Goal: Use online tool/utility: Utilize a website feature to perform a specific function

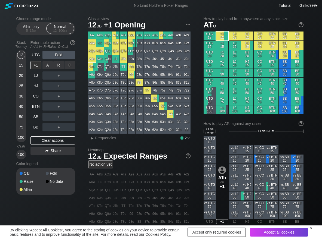
drag, startPoint x: 60, startPoint y: 61, endPoint x: 55, endPoint y: 72, distance: 11.8
click at [58, 65] on div "R ✕" at bounding box center [58, 65] width 11 height 8
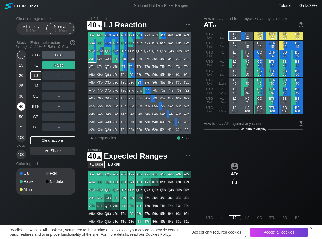
click at [20, 108] on div "40" at bounding box center [21, 107] width 8 height 8
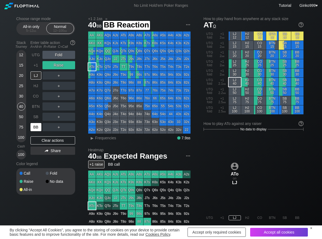
click at [37, 130] on div "BB" at bounding box center [35, 127] width 11 height 8
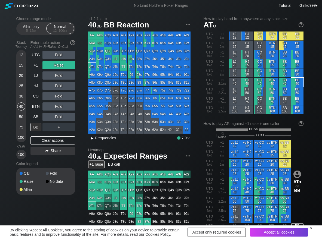
click at [100, 141] on span "▸ Frequencies" at bounding box center [102, 137] width 28 height 7
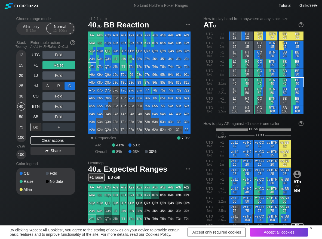
click at [73, 85] on div "C ✕" at bounding box center [69, 86] width 11 height 8
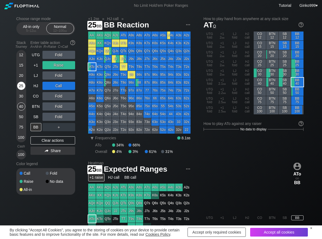
click at [19, 85] on div "25" at bounding box center [21, 86] width 8 height 8
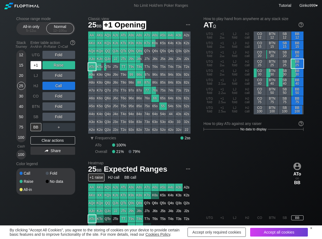
click at [35, 65] on div "+1" at bounding box center [35, 65] width 11 height 8
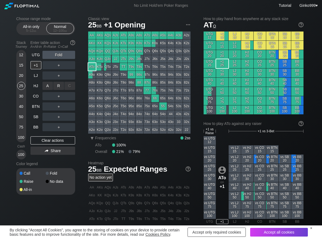
click at [60, 90] on div "R ✕" at bounding box center [58, 86] width 11 height 8
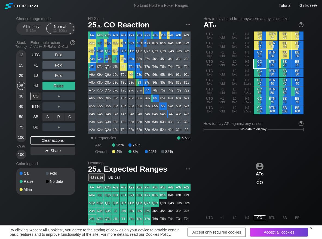
click at [71, 117] on div "C ✕" at bounding box center [69, 117] width 11 height 8
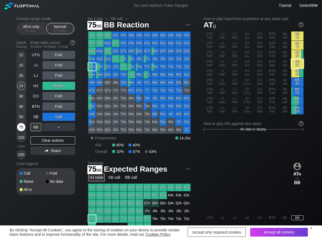
click at [23, 127] on div "75" at bounding box center [21, 127] width 8 height 8
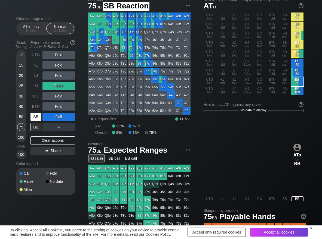
scroll to position [27, 0]
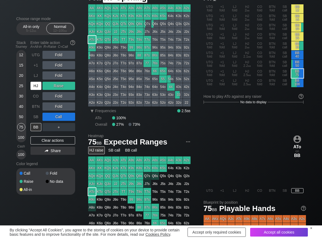
drag, startPoint x: 33, startPoint y: 83, endPoint x: 54, endPoint y: 84, distance: 21.2
click at [34, 84] on div "HJ" at bounding box center [35, 86] width 11 height 8
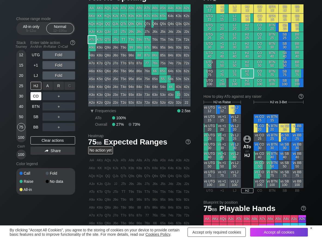
drag, startPoint x: 59, startPoint y: 84, endPoint x: 42, endPoint y: 97, distance: 21.9
click at [58, 85] on div "R ✕" at bounding box center [58, 86] width 11 height 8
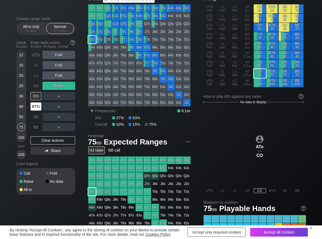
click at [32, 107] on div "BTN" at bounding box center [35, 107] width 11 height 8
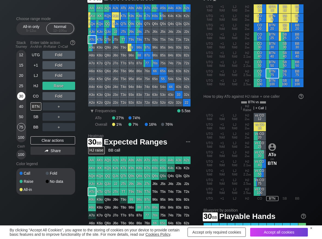
click at [20, 95] on div "30" at bounding box center [21, 96] width 8 height 8
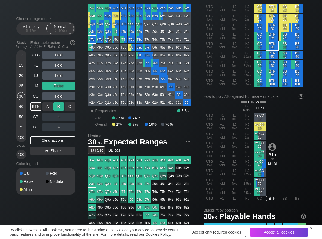
click at [55, 107] on div "R ✕" at bounding box center [58, 107] width 11 height 8
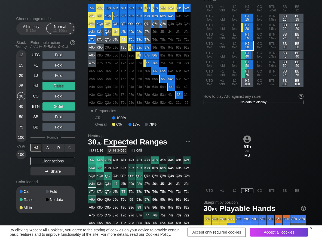
click at [61, 145] on div "R ✕" at bounding box center [58, 148] width 11 height 8
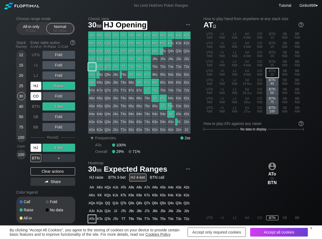
click at [33, 87] on div "HJ" at bounding box center [35, 86] width 11 height 8
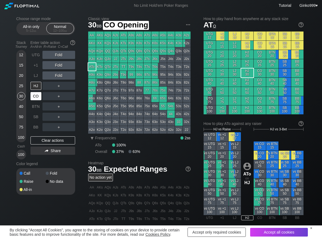
drag, startPoint x: 34, startPoint y: 95, endPoint x: 33, endPoint y: 97, distance: 2.8
click at [34, 95] on div "CO" at bounding box center [35, 96] width 11 height 8
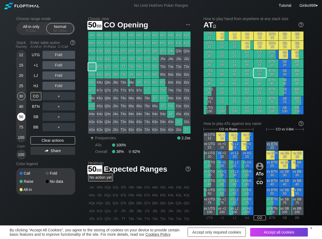
click at [23, 116] on div "50" at bounding box center [21, 117] width 8 height 8
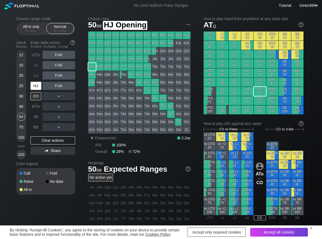
click at [34, 84] on div "HJ" at bounding box center [35, 86] width 11 height 8
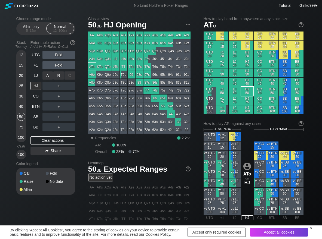
drag, startPoint x: 56, startPoint y: 75, endPoint x: 49, endPoint y: 81, distance: 8.3
click at [55, 75] on div "R ✕" at bounding box center [58, 76] width 11 height 8
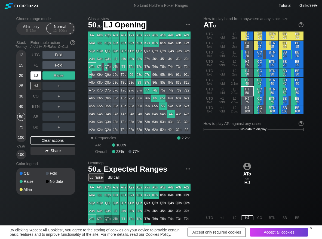
click at [33, 73] on div "LJ" at bounding box center [35, 76] width 11 height 8
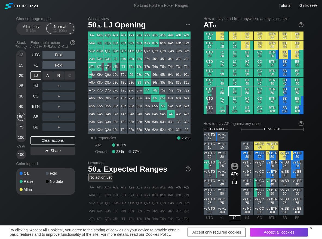
click at [62, 73] on div "R ✕" at bounding box center [58, 76] width 11 height 8
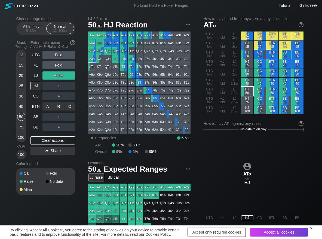
click at [71, 105] on div "C ✕" at bounding box center [69, 107] width 11 height 8
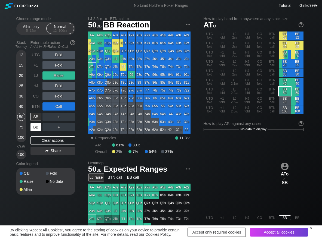
click at [34, 129] on div "BB" at bounding box center [35, 127] width 11 height 8
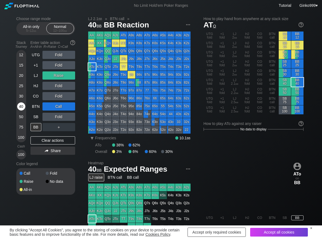
click at [19, 107] on div "40" at bounding box center [21, 107] width 8 height 8
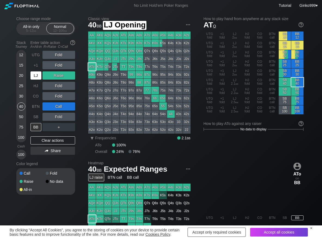
click at [36, 75] on div "LJ" at bounding box center [35, 76] width 11 height 8
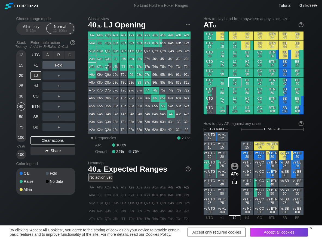
click at [58, 53] on div "R ✕" at bounding box center [58, 55] width 11 height 8
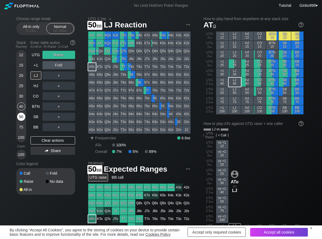
click at [22, 117] on div "50" at bounding box center [21, 117] width 8 height 8
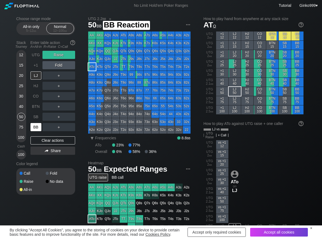
click at [36, 128] on div "BB" at bounding box center [35, 127] width 11 height 8
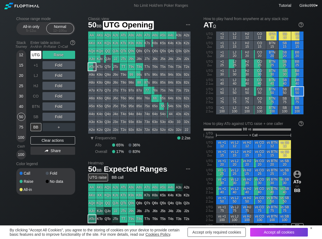
click at [36, 54] on div "UTG" at bounding box center [35, 55] width 11 height 8
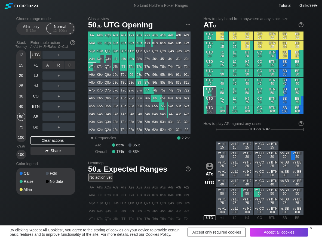
drag, startPoint x: 58, startPoint y: 63, endPoint x: 64, endPoint y: 82, distance: 20.7
click at [59, 64] on div "R ✕" at bounding box center [58, 65] width 11 height 8
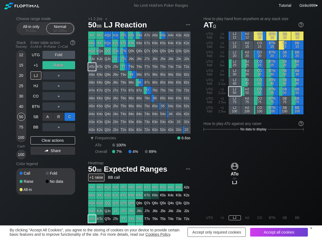
click at [69, 115] on div "C ✕" at bounding box center [69, 117] width 11 height 8
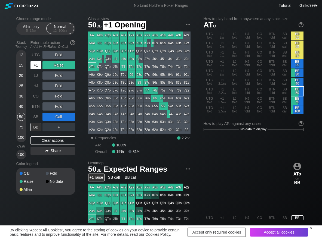
click at [37, 66] on div "+1" at bounding box center [35, 65] width 11 height 8
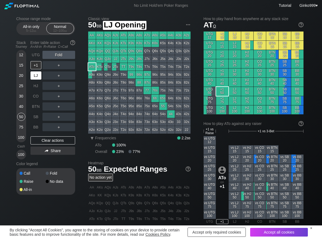
click at [36, 74] on div "LJ" at bounding box center [35, 76] width 11 height 8
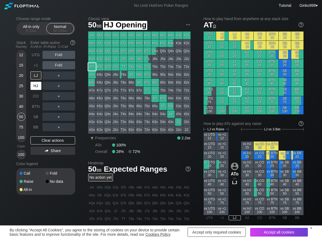
click at [32, 84] on div "HJ" at bounding box center [35, 86] width 11 height 8
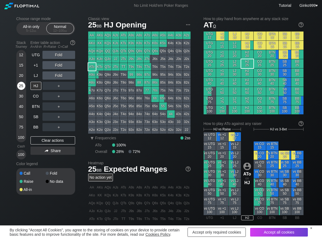
click at [21, 84] on div "25" at bounding box center [21, 86] width 8 height 8
click at [57, 56] on div "R ✕" at bounding box center [58, 55] width 11 height 8
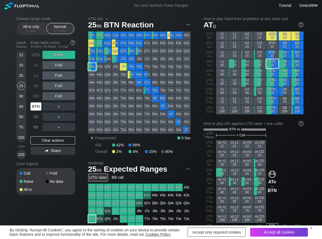
click at [34, 104] on div "BTN" at bounding box center [35, 107] width 11 height 8
click at [61, 63] on div "R ✕" at bounding box center [58, 65] width 11 height 8
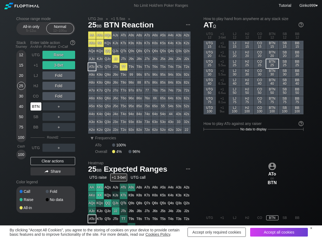
click at [33, 109] on div "BTN" at bounding box center [35, 107] width 11 height 8
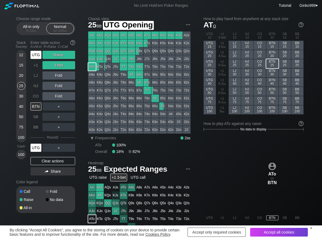
click at [35, 57] on div "UTG" at bounding box center [35, 55] width 11 height 8
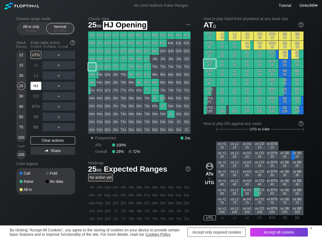
drag, startPoint x: 38, startPoint y: 83, endPoint x: 45, endPoint y: 74, distance: 11.6
click at [38, 83] on div "HJ" at bounding box center [35, 86] width 11 height 8
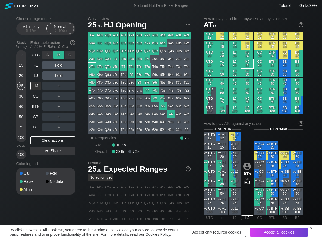
click at [59, 56] on div "R ✕" at bounding box center [58, 55] width 11 height 8
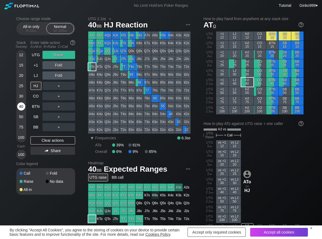
click at [21, 108] on div "40" at bounding box center [21, 107] width 8 height 8
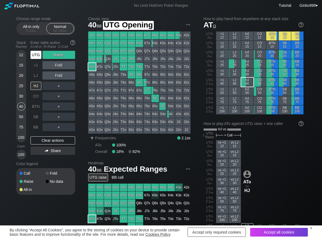
click at [37, 56] on div "UTG" at bounding box center [35, 55] width 11 height 8
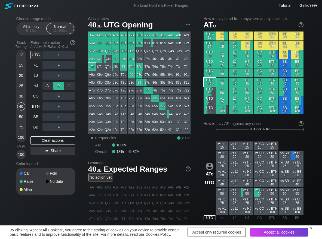
click at [61, 86] on div "R ✕" at bounding box center [58, 86] width 11 height 8
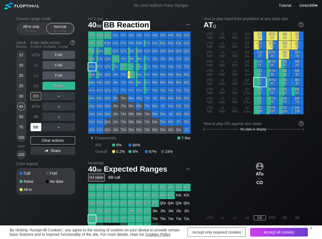
click at [33, 124] on div "BB" at bounding box center [35, 127] width 11 height 8
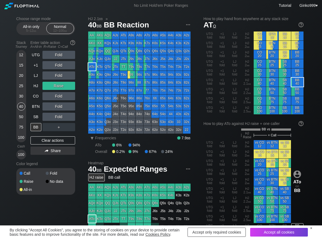
click at [16, 117] on div "Choose range mode All-in only 5 – 12 bb Normal 12 – 100 bb Stack Tourney Enter …" at bounding box center [161, 188] width 298 height 355
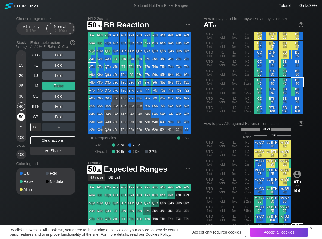
click at [19, 118] on div "50" at bounding box center [21, 117] width 8 height 8
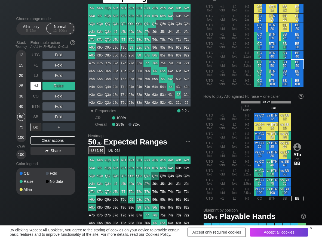
click at [40, 87] on div "HJ" at bounding box center [35, 86] width 11 height 8
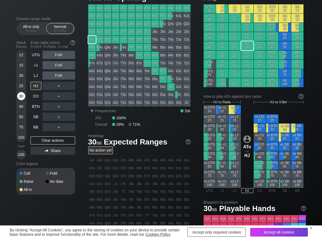
click at [23, 96] on div "30" at bounding box center [21, 96] width 8 height 8
click at [73, 117] on div "C ✕" at bounding box center [69, 117] width 11 height 8
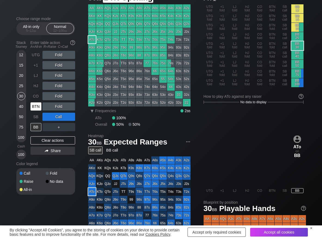
click at [40, 108] on div "BTN" at bounding box center [35, 107] width 11 height 8
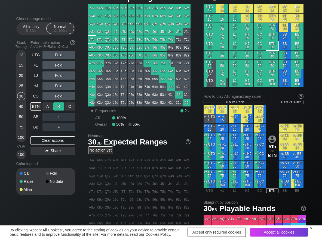
click at [56, 105] on div "R ✕" at bounding box center [58, 107] width 11 height 8
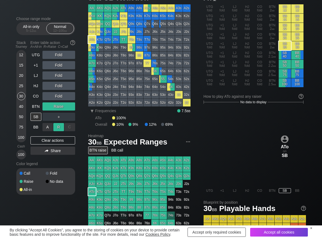
click at [57, 127] on div "R ✕" at bounding box center [58, 127] width 11 height 8
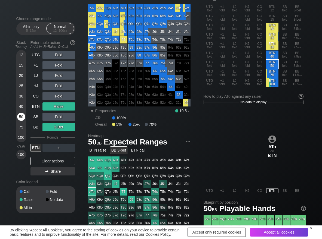
click at [20, 118] on div "50" at bounding box center [21, 117] width 8 height 8
click at [56, 149] on div "R ✕" at bounding box center [58, 148] width 11 height 8
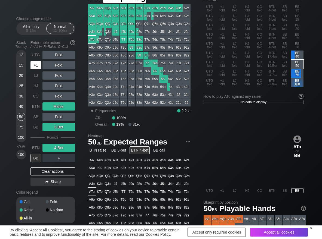
click at [38, 68] on div "+1" at bounding box center [35, 65] width 11 height 8
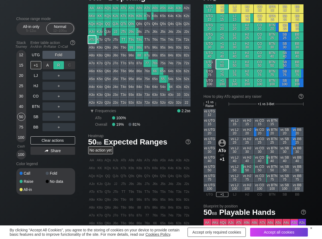
click at [55, 65] on div "R ✕" at bounding box center [58, 65] width 11 height 8
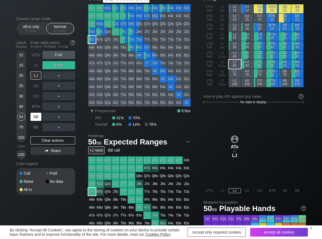
click at [38, 116] on div "SB" at bounding box center [35, 117] width 11 height 8
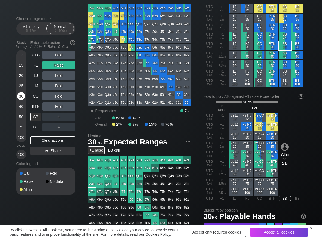
click at [19, 99] on div "30" at bounding box center [21, 96] width 8 height 8
drag, startPoint x: 68, startPoint y: 74, endPoint x: 61, endPoint y: 80, distance: 9.5
click at [68, 75] on div "C ✕" at bounding box center [69, 76] width 11 height 8
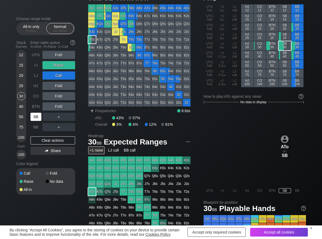
click at [36, 116] on div "SB" at bounding box center [35, 117] width 11 height 8
click at [23, 95] on div "30" at bounding box center [21, 96] width 8 height 8
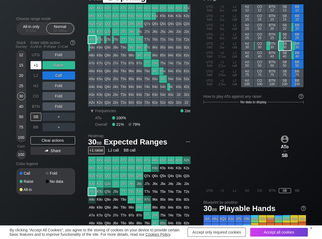
click at [37, 66] on div "+1" at bounding box center [35, 65] width 11 height 8
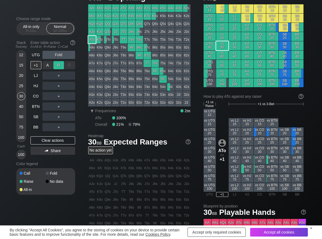
click at [55, 65] on div "R ✕" at bounding box center [58, 65] width 11 height 8
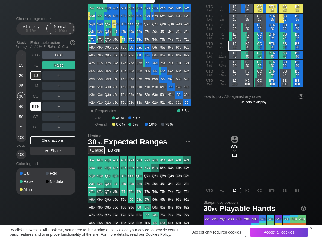
click at [39, 107] on div "BTN" at bounding box center [35, 107] width 11 height 8
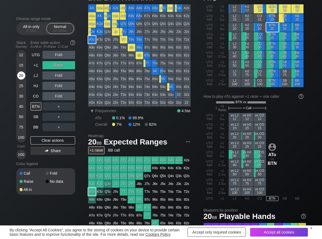
click at [23, 78] on div "20" at bounding box center [21, 76] width 8 height 8
click at [36, 143] on div "Clear actions" at bounding box center [52, 141] width 45 height 8
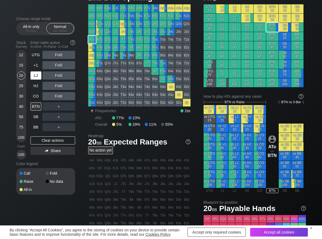
click at [38, 75] on div "LJ" at bounding box center [35, 76] width 11 height 8
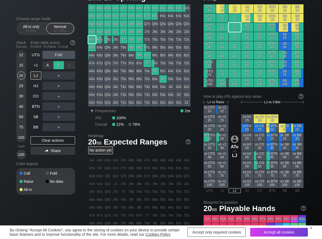
click at [58, 65] on div "R ✕" at bounding box center [58, 65] width 11 height 8
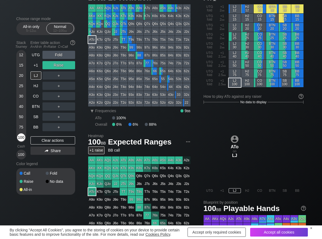
drag, startPoint x: 24, startPoint y: 136, endPoint x: 20, endPoint y: 138, distance: 4.4
click at [23, 137] on div "100" at bounding box center [21, 138] width 8 height 8
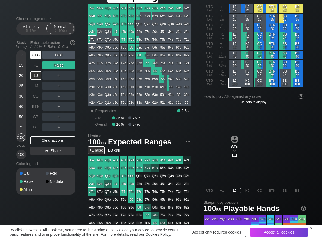
click at [34, 56] on div "UTG" at bounding box center [35, 55] width 11 height 8
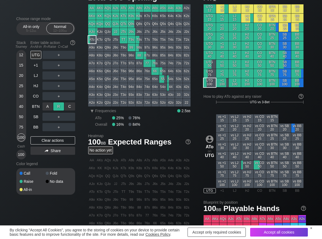
drag, startPoint x: 56, startPoint y: 106, endPoint x: 50, endPoint y: 108, distance: 6.0
click at [55, 106] on div "R ✕" at bounding box center [58, 107] width 11 height 8
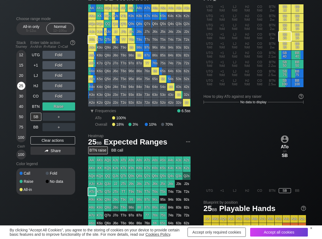
click at [21, 83] on div "25" at bounding box center [21, 86] width 8 height 8
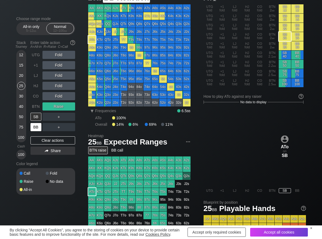
click at [36, 129] on div "BB" at bounding box center [35, 127] width 11 height 8
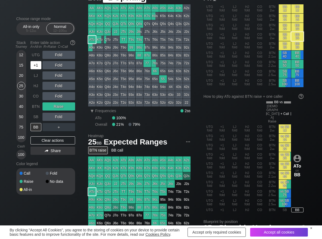
drag, startPoint x: 39, startPoint y: 67, endPoint x: 53, endPoint y: 67, distance: 13.9
click at [40, 67] on div "+1" at bounding box center [35, 65] width 11 height 8
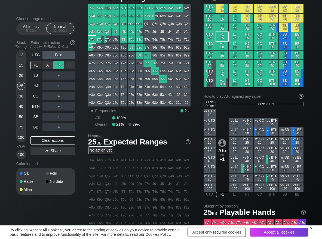
drag, startPoint x: 60, startPoint y: 67, endPoint x: 47, endPoint y: 70, distance: 12.9
click at [59, 67] on div "R ✕" at bounding box center [58, 65] width 11 height 8
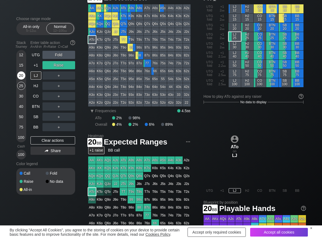
click at [20, 78] on div "20" at bounding box center [21, 76] width 8 height 8
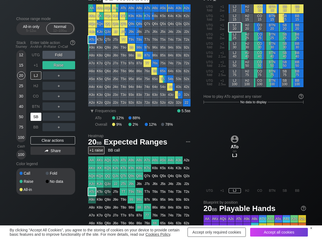
click at [34, 117] on div "SB" at bounding box center [35, 117] width 11 height 8
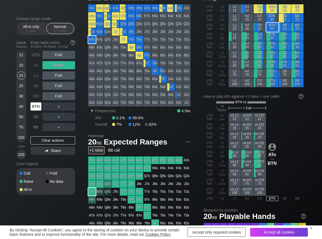
click at [34, 107] on div "BTN" at bounding box center [35, 107] width 11 height 8
click at [20, 74] on div "20" at bounding box center [21, 76] width 8 height 8
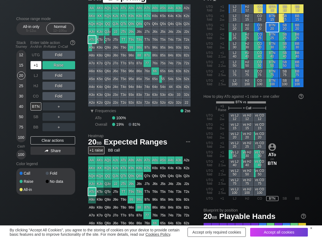
drag, startPoint x: 34, startPoint y: 66, endPoint x: 43, endPoint y: 80, distance: 15.9
click at [34, 66] on div "+1" at bounding box center [35, 65] width 11 height 8
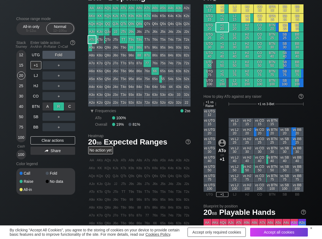
click at [56, 104] on div "R ✕" at bounding box center [58, 107] width 11 height 8
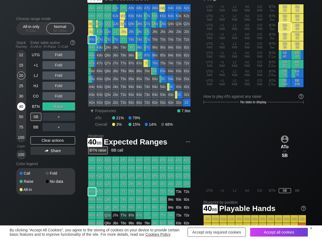
click at [18, 108] on div "40" at bounding box center [21, 107] width 8 height 8
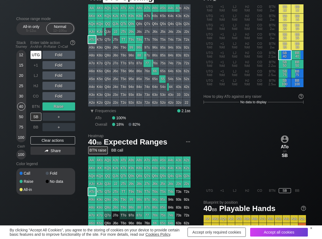
click at [36, 53] on div "UTG" at bounding box center [35, 55] width 11 height 8
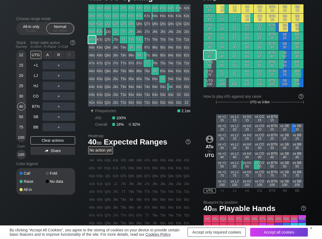
drag, startPoint x: 54, startPoint y: 53, endPoint x: 54, endPoint y: 60, distance: 6.3
click at [58, 54] on div "R ✕" at bounding box center [58, 55] width 11 height 8
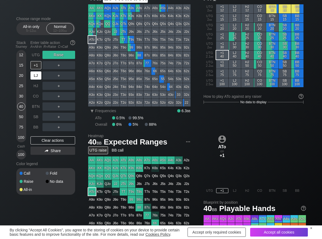
click at [39, 75] on div "LJ" at bounding box center [35, 76] width 11 height 8
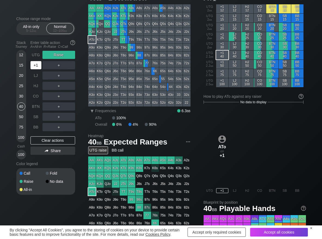
drag, startPoint x: 36, startPoint y: 64, endPoint x: 30, endPoint y: 79, distance: 16.7
click at [36, 64] on div "+1" at bounding box center [35, 65] width 11 height 8
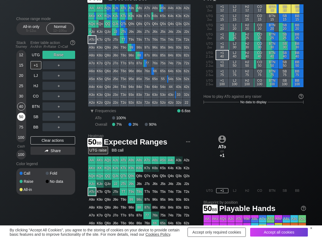
click at [22, 116] on div "50" at bounding box center [21, 117] width 8 height 8
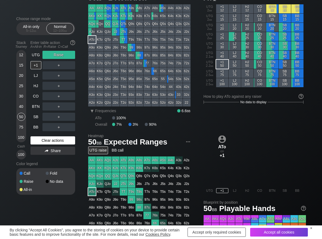
click at [42, 140] on div "Clear actions" at bounding box center [52, 141] width 45 height 8
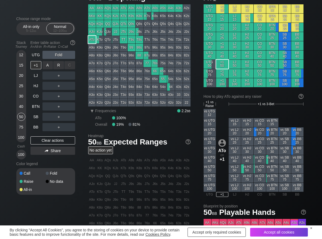
click at [57, 61] on div "R ✕" at bounding box center [58, 65] width 11 height 8
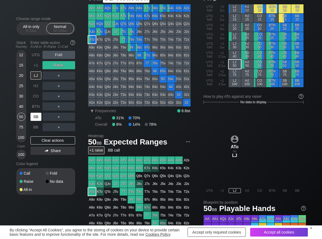
click at [40, 119] on div "SB" at bounding box center [35, 117] width 11 height 8
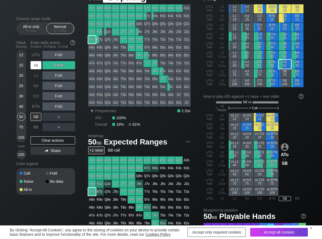
click at [37, 65] on div "+1" at bounding box center [35, 65] width 11 height 8
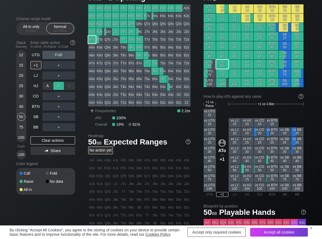
drag, startPoint x: 61, startPoint y: 87, endPoint x: 57, endPoint y: 88, distance: 4.5
click at [58, 87] on div "R ✕" at bounding box center [58, 86] width 11 height 8
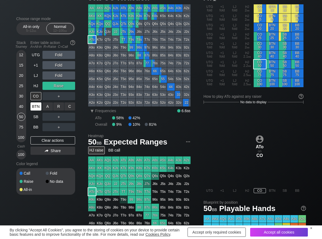
click at [47, 106] on div "A ✕" at bounding box center [47, 107] width 11 height 8
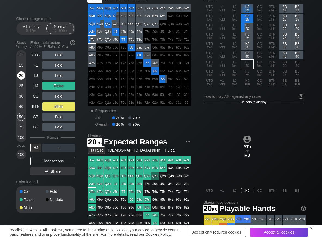
click at [21, 77] on div "20" at bounding box center [21, 76] width 8 height 8
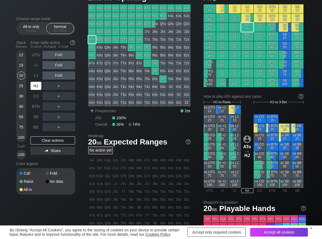
click at [36, 85] on div "HJ" at bounding box center [35, 86] width 11 height 8
click at [58, 87] on div "R ✕" at bounding box center [58, 86] width 11 height 8
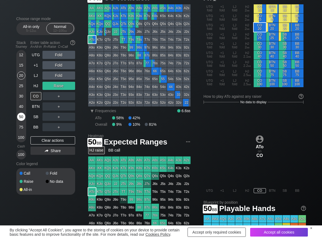
click at [21, 115] on div "50" at bounding box center [21, 117] width 8 height 8
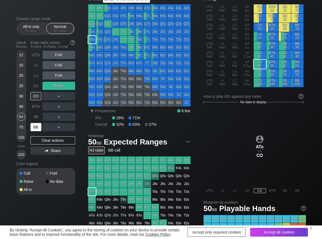
click at [39, 129] on div "BB" at bounding box center [35, 127] width 11 height 8
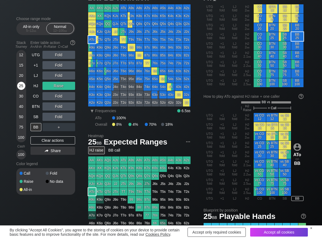
click at [21, 86] on div "25" at bounding box center [21, 86] width 8 height 8
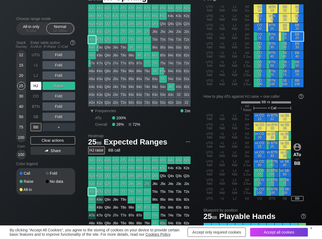
click at [39, 87] on div "HJ" at bounding box center [35, 86] width 11 height 8
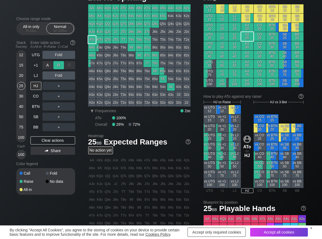
click at [56, 66] on div "R ✕" at bounding box center [58, 65] width 11 height 8
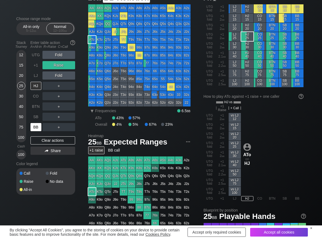
click at [31, 125] on div "BB" at bounding box center [35, 127] width 11 height 8
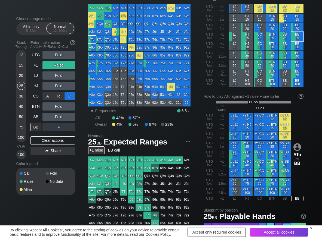
click at [66, 98] on div "C ✕" at bounding box center [69, 96] width 11 height 8
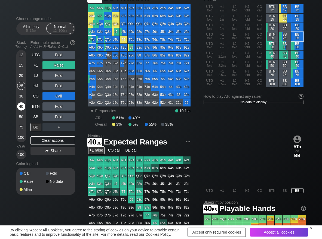
click at [21, 110] on div "40" at bounding box center [21, 107] width 8 height 8
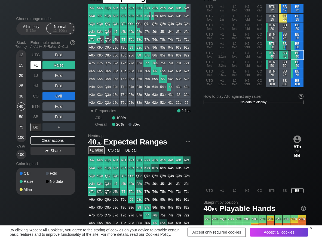
drag, startPoint x: 36, startPoint y: 64, endPoint x: 44, endPoint y: 78, distance: 16.0
click at [36, 66] on div "+1" at bounding box center [35, 65] width 11 height 8
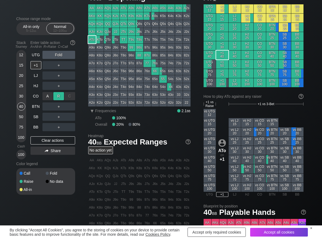
click at [55, 94] on div "R ✕" at bounding box center [58, 96] width 11 height 8
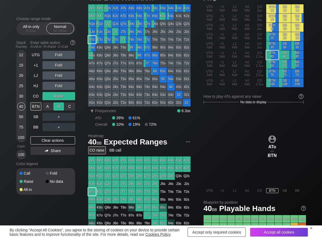
click at [60, 104] on div "R ✕" at bounding box center [58, 107] width 11 height 8
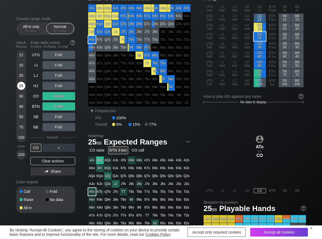
click at [21, 88] on div "25" at bounding box center [21, 86] width 8 height 8
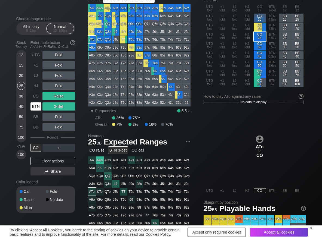
click at [39, 104] on div "BTN" at bounding box center [35, 107] width 11 height 8
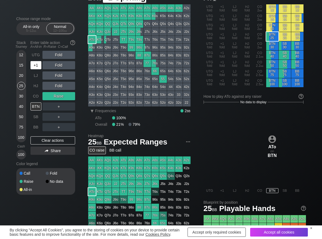
click at [33, 63] on div "+1" at bounding box center [35, 65] width 11 height 8
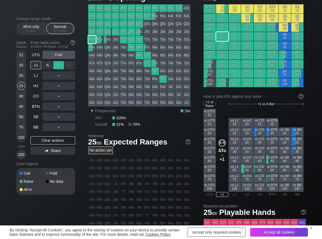
click at [55, 67] on div "R ✕" at bounding box center [58, 65] width 11 height 8
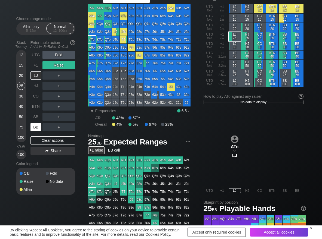
click at [37, 127] on div "BB" at bounding box center [35, 127] width 11 height 8
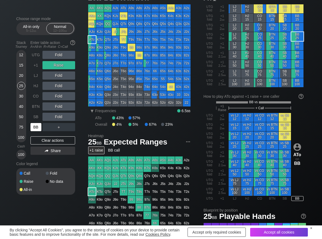
click at [33, 129] on div "BB" at bounding box center [35, 127] width 11 height 8
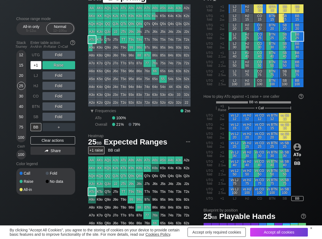
click at [37, 65] on div "+1" at bounding box center [35, 65] width 11 height 8
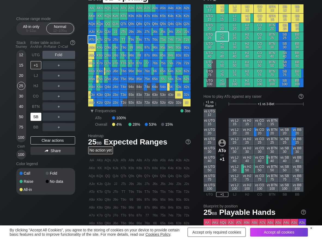
click at [39, 114] on div "SB" at bounding box center [35, 117] width 11 height 8
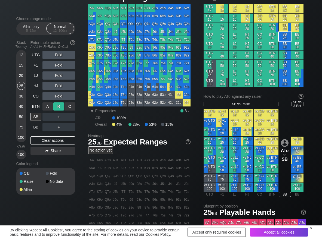
click at [57, 106] on div "R ✕" at bounding box center [58, 107] width 11 height 8
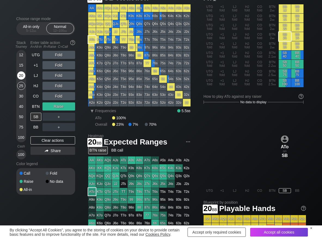
click at [22, 76] on div "20" at bounding box center [21, 76] width 8 height 8
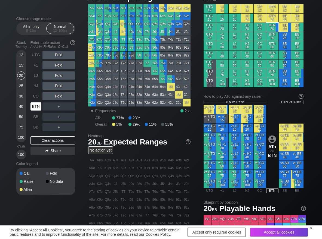
click at [36, 106] on div "BTN" at bounding box center [35, 107] width 11 height 8
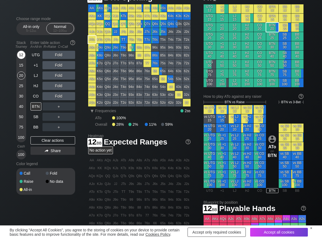
click at [20, 56] on div "12" at bounding box center [21, 55] width 8 height 8
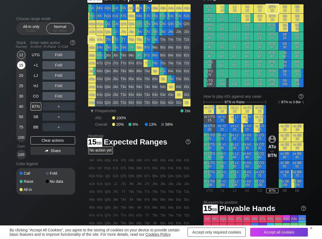
click at [19, 68] on div "15" at bounding box center [21, 65] width 8 height 8
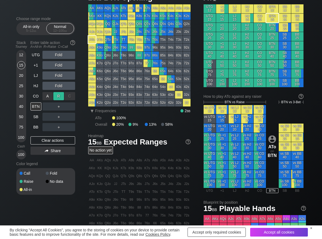
click at [59, 97] on div "R ✕" at bounding box center [58, 96] width 11 height 8
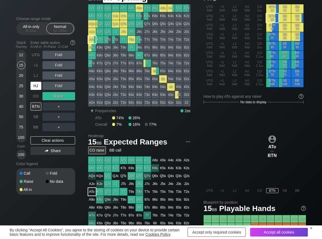
drag, startPoint x: 38, startPoint y: 85, endPoint x: 51, endPoint y: 73, distance: 17.7
click at [38, 85] on div "HJ" at bounding box center [35, 86] width 11 height 8
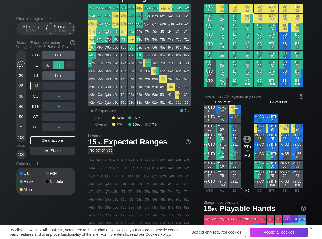
click at [56, 62] on div "R ✕" at bounding box center [58, 65] width 11 height 8
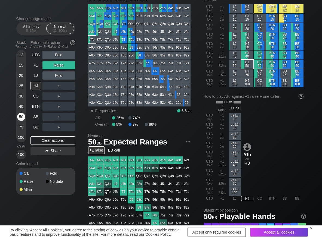
click at [19, 118] on div "50" at bounding box center [21, 117] width 8 height 8
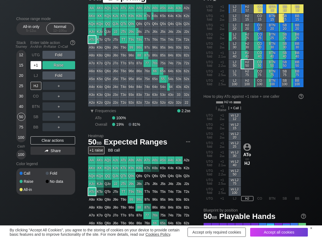
drag, startPoint x: 39, startPoint y: 62, endPoint x: 42, endPoint y: 73, distance: 11.3
click at [38, 63] on div "+1" at bounding box center [35, 65] width 11 height 8
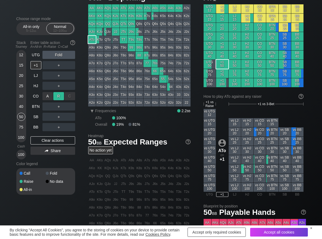
drag, startPoint x: 60, startPoint y: 97, endPoint x: 52, endPoint y: 102, distance: 9.9
click at [60, 97] on div "R ✕" at bounding box center [58, 96] width 11 height 8
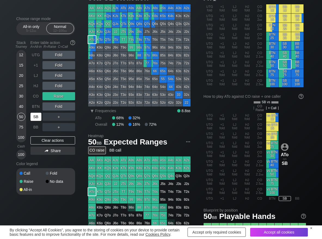
click at [34, 116] on div "SB" at bounding box center [35, 117] width 11 height 8
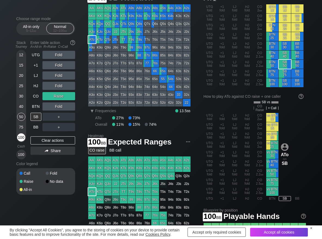
click at [23, 138] on div "100" at bounding box center [21, 138] width 8 height 8
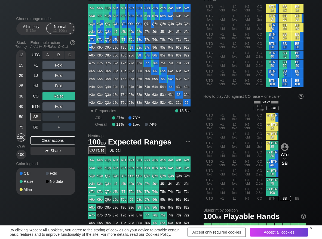
click at [56, 57] on div "R ✕" at bounding box center [58, 55] width 11 height 8
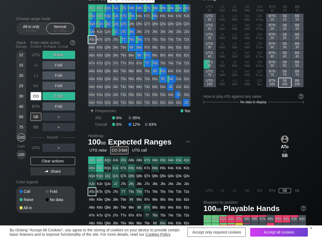
click at [36, 96] on div "CO" at bounding box center [35, 96] width 11 height 8
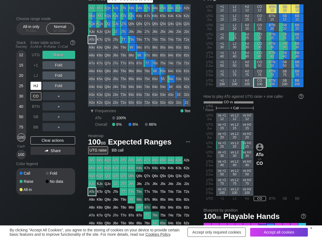
click at [36, 90] on div "HJ" at bounding box center [35, 86] width 11 height 8
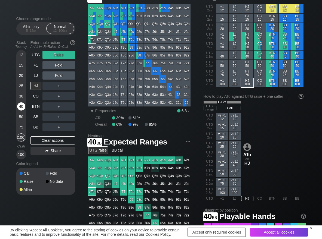
click at [22, 108] on div "40" at bounding box center [21, 107] width 8 height 8
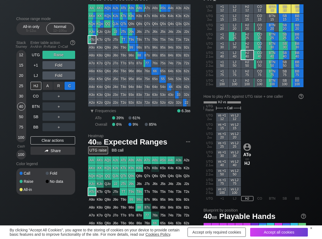
drag, startPoint x: 70, startPoint y: 85, endPoint x: 68, endPoint y: 90, distance: 5.5
click at [70, 85] on div "C ✕" at bounding box center [69, 86] width 11 height 8
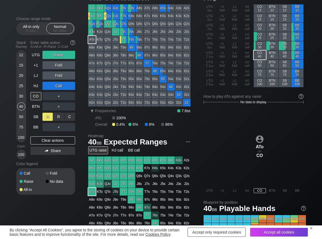
click at [50, 115] on div "A ✕" at bounding box center [47, 117] width 11 height 8
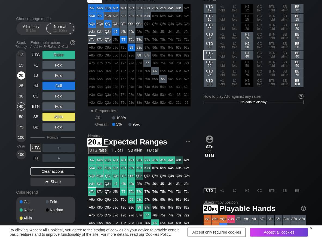
click at [21, 76] on div "20" at bounding box center [21, 76] width 8 height 8
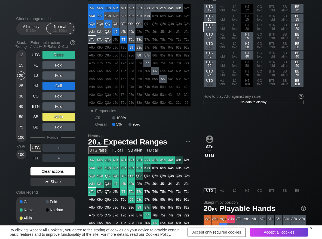
click at [41, 173] on div "Clear actions" at bounding box center [52, 172] width 45 height 8
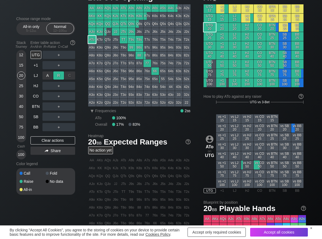
drag, startPoint x: 55, startPoint y: 72, endPoint x: 56, endPoint y: 78, distance: 5.2
click at [55, 73] on div "R ✕" at bounding box center [58, 76] width 11 height 8
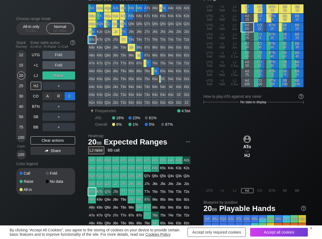
click at [69, 95] on div "C ✕" at bounding box center [69, 96] width 11 height 8
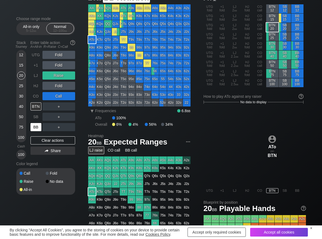
click at [33, 128] on div "BB" at bounding box center [35, 127] width 11 height 8
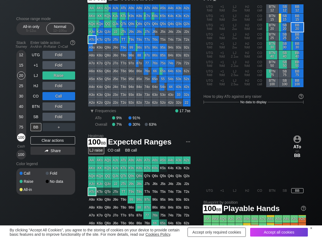
click at [19, 136] on div "100" at bounding box center [21, 138] width 8 height 8
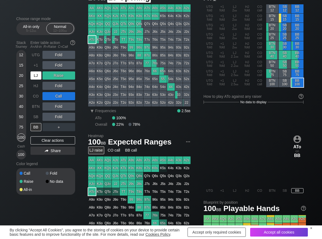
click at [35, 74] on div "LJ" at bounding box center [35, 76] width 11 height 8
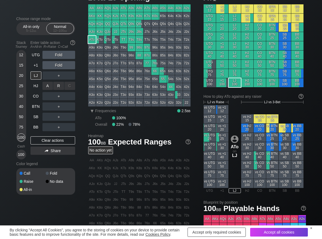
drag, startPoint x: 55, startPoint y: 84, endPoint x: 64, endPoint y: 90, distance: 11.5
click at [57, 85] on div "R ✕" at bounding box center [58, 86] width 11 height 8
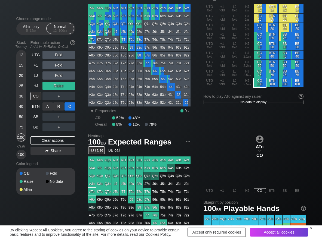
click at [69, 106] on div "C ✕" at bounding box center [69, 107] width 11 height 8
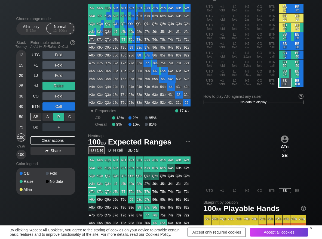
click at [60, 118] on div "R ✕" at bounding box center [58, 117] width 11 height 8
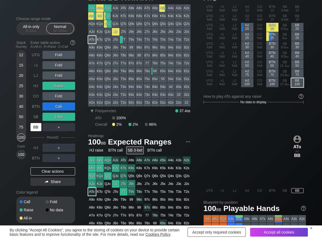
click at [33, 131] on div "BB" at bounding box center [35, 127] width 11 height 8
click at [29, 87] on div "Stack Tourney Enter table action A=All-in R=Raise C=Call 12 15 20 25 30 40 50 7…" at bounding box center [45, 113] width 59 height 150
click at [61, 72] on div "R ✕" at bounding box center [58, 76] width 11 height 8
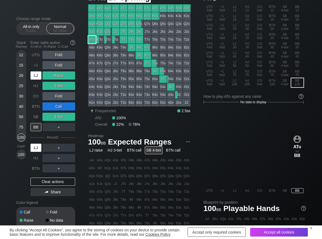
click at [40, 76] on div "LJ" at bounding box center [35, 76] width 11 height 8
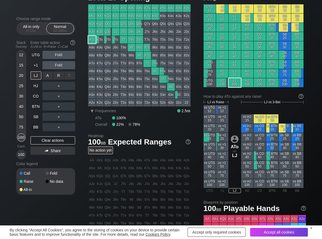
drag, startPoint x: 57, startPoint y: 76, endPoint x: 52, endPoint y: 80, distance: 6.3
click at [56, 77] on div "R ✕" at bounding box center [58, 76] width 11 height 8
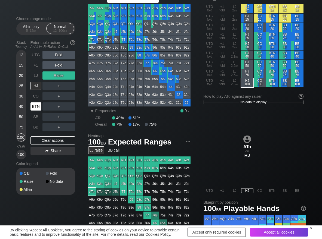
click at [35, 108] on div "BTN" at bounding box center [35, 107] width 11 height 8
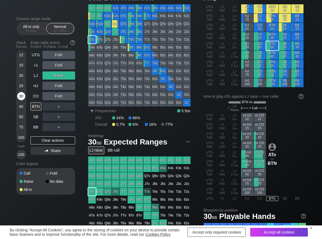
click at [22, 97] on div "30" at bounding box center [21, 96] width 8 height 8
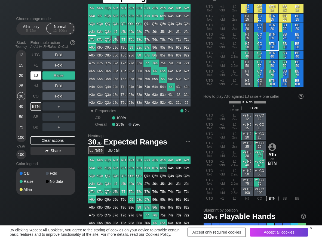
click at [38, 76] on div "LJ" at bounding box center [35, 76] width 11 height 8
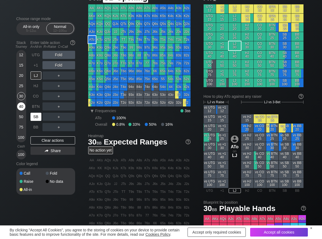
click at [36, 115] on div "SB" at bounding box center [35, 117] width 11 height 8
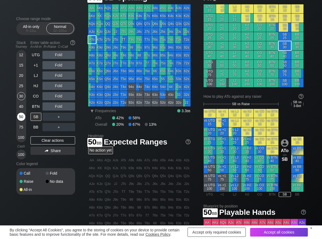
click at [20, 119] on div "50" at bounding box center [21, 117] width 8 height 8
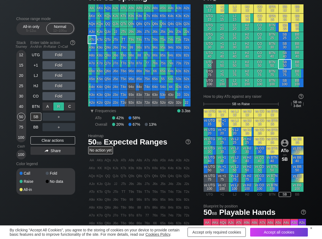
drag, startPoint x: 63, startPoint y: 109, endPoint x: 60, endPoint y: 112, distance: 4.0
click at [63, 109] on div "R ✕" at bounding box center [58, 107] width 11 height 8
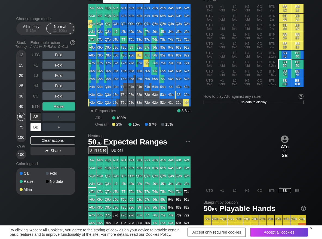
click at [36, 130] on div "BB" at bounding box center [35, 127] width 11 height 8
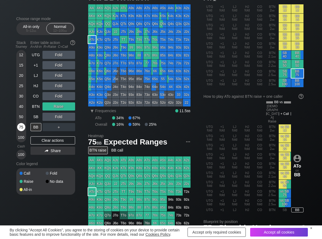
click at [22, 124] on div "75" at bounding box center [21, 127] width 8 height 8
click at [36, 140] on div "Clear actions" at bounding box center [52, 141] width 45 height 8
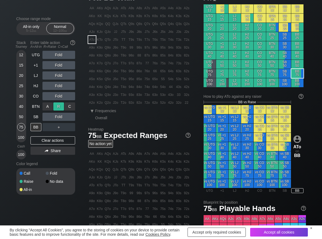
click at [58, 107] on div "R ✕" at bounding box center [58, 107] width 11 height 8
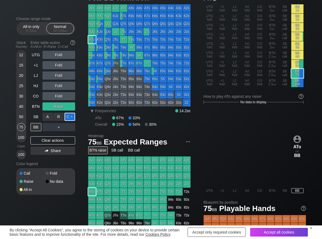
click at [65, 116] on div "C ✕" at bounding box center [69, 117] width 11 height 8
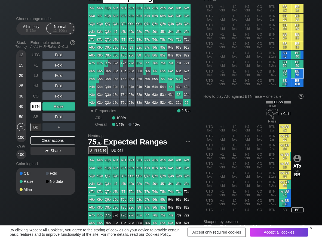
click at [35, 108] on div "BTN" at bounding box center [35, 107] width 11 height 8
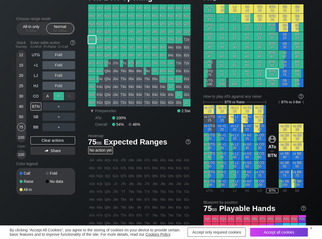
click at [57, 96] on div "R ✕" at bounding box center [58, 96] width 11 height 8
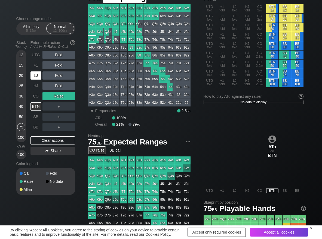
click at [36, 77] on div "LJ" at bounding box center [35, 76] width 11 height 8
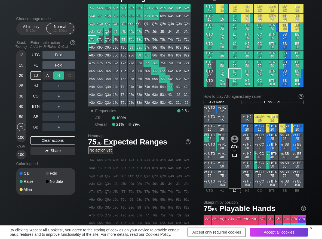
click at [58, 75] on div "R ✕" at bounding box center [58, 76] width 11 height 8
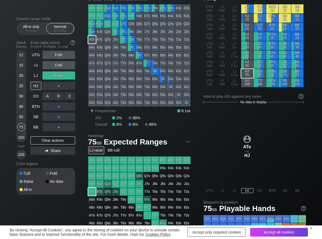
drag, startPoint x: 66, startPoint y: 92, endPoint x: 51, endPoint y: 113, distance: 25.9
click at [70, 100] on div "C ✕" at bounding box center [69, 96] width 11 height 8
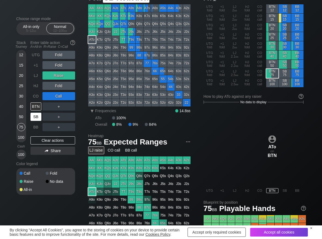
click at [38, 117] on div "SB" at bounding box center [35, 117] width 11 height 8
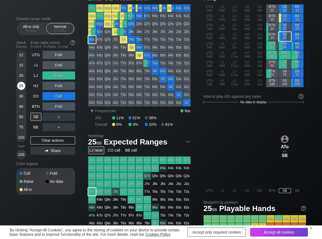
click at [21, 87] on div "25" at bounding box center [21, 86] width 8 height 8
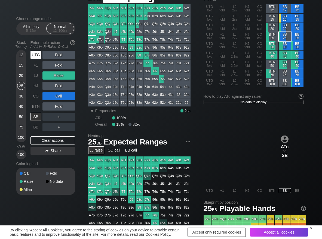
click at [37, 56] on div "UTG" at bounding box center [35, 55] width 11 height 8
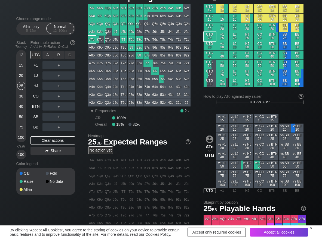
click at [54, 56] on div "R ✕" at bounding box center [58, 55] width 11 height 8
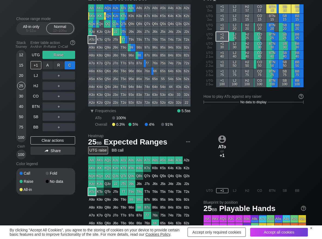
drag, startPoint x: 71, startPoint y: 67, endPoint x: 60, endPoint y: 84, distance: 20.0
click at [71, 68] on div "C ✕" at bounding box center [69, 65] width 11 height 8
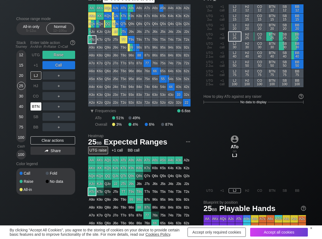
click at [35, 109] on div "BTN" at bounding box center [35, 107] width 11 height 8
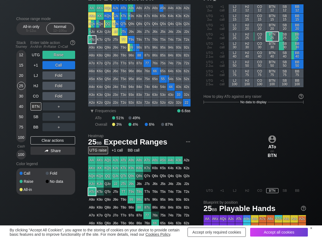
click at [36, 135] on div "UTG Raise +1 Call LJ Fold HJ Fold CO Fold BTN ＋ SB ＋ BB ＋ Clear actions Share" at bounding box center [52, 105] width 45 height 109
click at [36, 137] on div "Clear actions" at bounding box center [52, 141] width 45 height 8
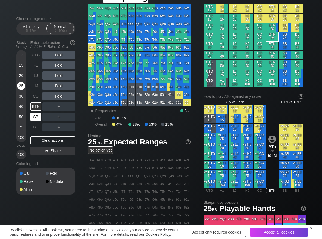
drag, startPoint x: 38, startPoint y: 120, endPoint x: 23, endPoint y: 86, distance: 36.7
click at [38, 118] on div "SB" at bounding box center [35, 117] width 11 height 8
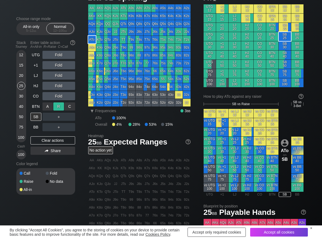
click at [55, 107] on div "R ✕" at bounding box center [58, 107] width 11 height 8
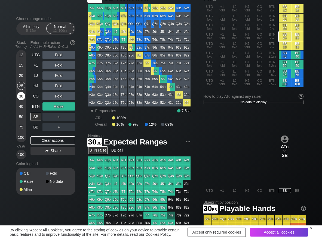
click at [21, 99] on div "30" at bounding box center [21, 96] width 8 height 8
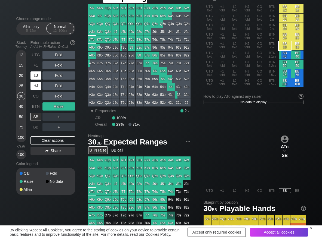
click at [34, 87] on div "HJ" at bounding box center [35, 86] width 11 height 8
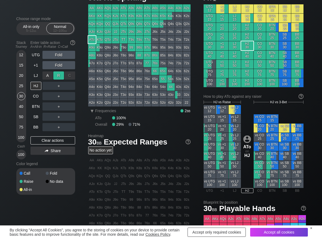
click at [57, 76] on div "R ✕" at bounding box center [58, 76] width 11 height 8
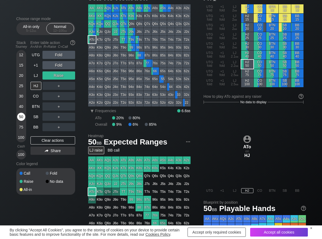
click at [21, 117] on div "50" at bounding box center [21, 117] width 8 height 8
click at [59, 87] on div "R ✕" at bounding box center [58, 86] width 11 height 8
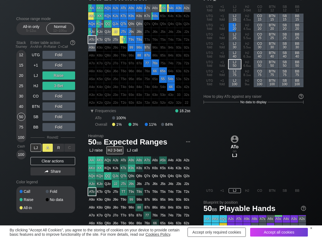
click at [48, 147] on div "A ✕" at bounding box center [47, 148] width 11 height 8
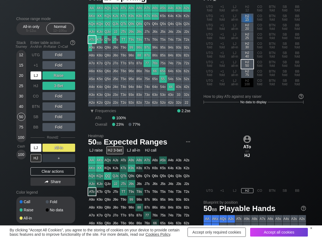
click at [36, 76] on div "LJ" at bounding box center [35, 76] width 11 height 8
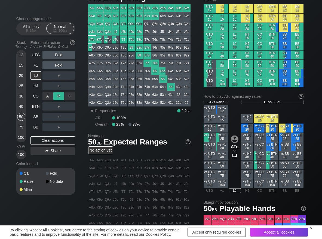
click at [60, 96] on div "R ✕" at bounding box center [58, 96] width 11 height 8
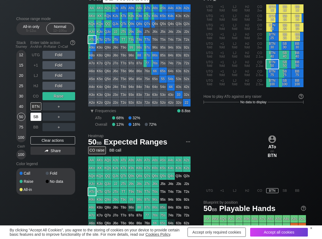
click at [37, 116] on div "SB" at bounding box center [35, 117] width 11 height 8
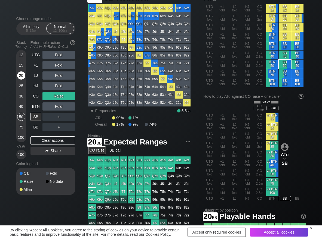
click at [20, 76] on div "20" at bounding box center [21, 76] width 8 height 8
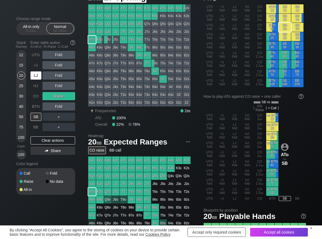
click at [40, 74] on div "LJ" at bounding box center [35, 76] width 11 height 8
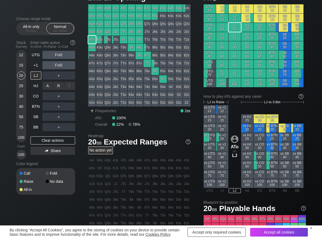
click at [57, 80] on div "A ✕ R ✕ C ✕ ＋" at bounding box center [58, 86] width 33 height 13
click at [58, 76] on div "R ✕" at bounding box center [58, 76] width 11 height 8
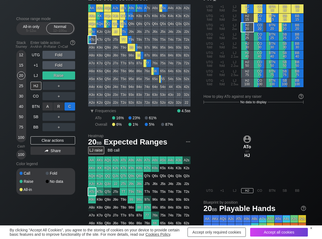
click at [71, 106] on div "C ✕" at bounding box center [69, 107] width 11 height 8
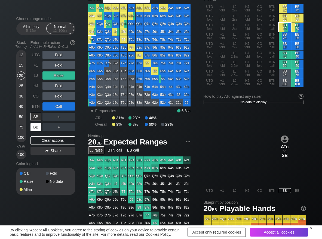
click at [39, 125] on div "BB" at bounding box center [35, 127] width 11 height 8
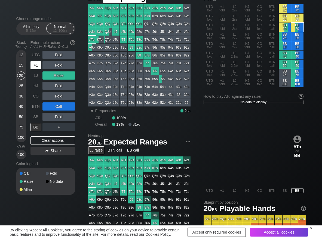
click at [39, 67] on div "+1" at bounding box center [35, 65] width 11 height 8
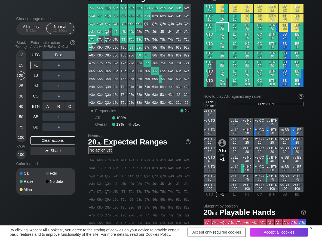
click at [58, 108] on div "R ✕" at bounding box center [58, 107] width 11 height 8
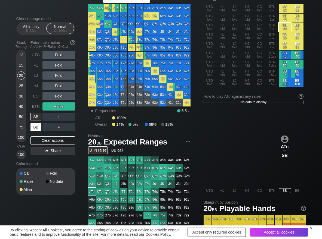
click at [37, 126] on div "BB" at bounding box center [35, 127] width 11 height 8
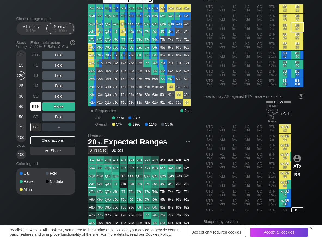
click at [36, 109] on div "BTN" at bounding box center [35, 107] width 11 height 8
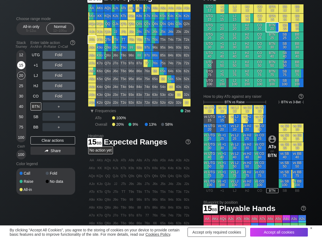
click at [19, 67] on div "15" at bounding box center [21, 65] width 8 height 8
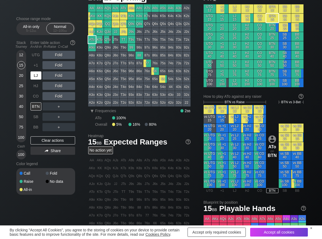
click at [35, 75] on div "LJ" at bounding box center [35, 76] width 11 height 8
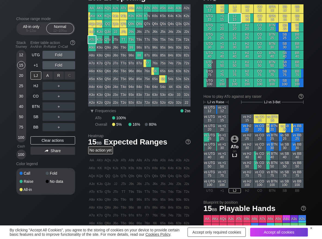
drag, startPoint x: 60, startPoint y: 75, endPoint x: 56, endPoint y: 81, distance: 7.3
click at [60, 75] on div "R ✕" at bounding box center [58, 76] width 11 height 8
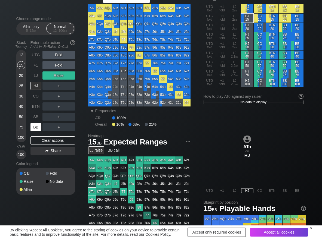
click at [39, 129] on div "BB" at bounding box center [35, 127] width 11 height 8
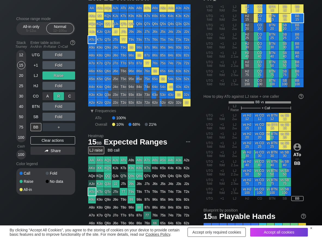
click at [57, 96] on div "R ✕" at bounding box center [58, 96] width 11 height 8
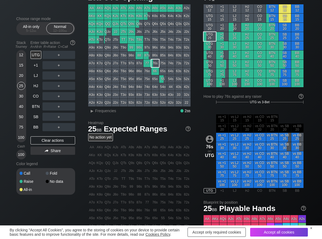
scroll to position [27, 0]
click at [109, 110] on span "Frequencies" at bounding box center [105, 111] width 21 height 4
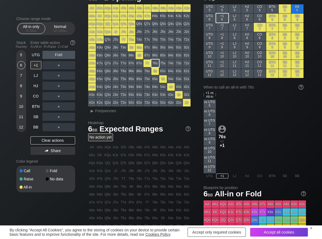
scroll to position [27, 0]
click at [104, 113] on span "▸ Frequencies" at bounding box center [102, 110] width 28 height 7
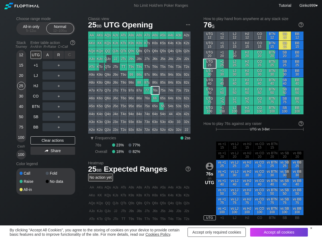
click at [58, 55] on div "R ✕" at bounding box center [58, 55] width 11 height 8
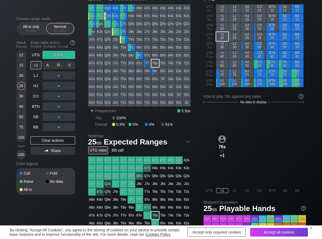
scroll to position [27, 0]
click at [59, 76] on div "R ✕" at bounding box center [58, 76] width 11 height 8
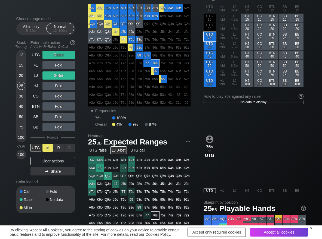
click at [49, 148] on div "A ✕" at bounding box center [47, 148] width 11 height 8
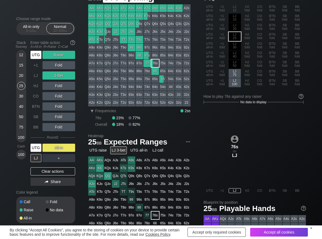
click at [39, 54] on div "UTG" at bounding box center [35, 55] width 11 height 8
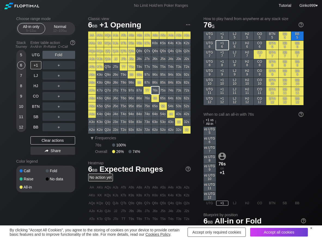
scroll to position [27, 0]
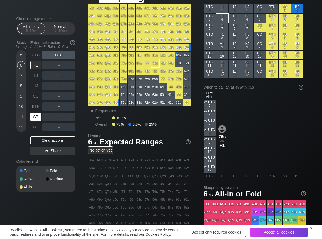
drag, startPoint x: 36, startPoint y: 115, endPoint x: 27, endPoint y: 106, distance: 13.1
click at [35, 113] on div "SB" at bounding box center [35, 117] width 11 height 8
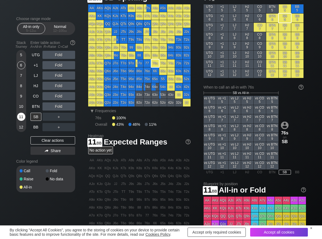
click at [24, 115] on div "11" at bounding box center [21, 117] width 8 height 8
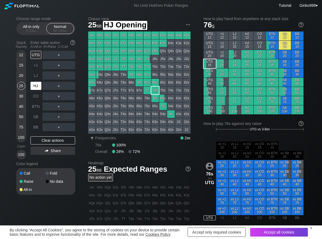
scroll to position [27, 0]
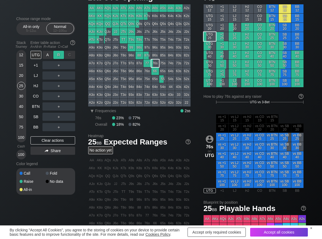
click at [57, 56] on div "R ✕" at bounding box center [58, 55] width 11 height 8
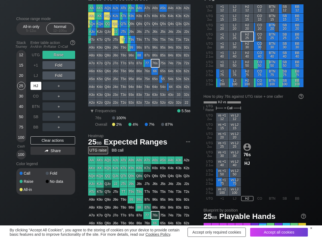
click at [35, 84] on div "HJ" at bounding box center [35, 86] width 11 height 8
click at [56, 149] on div "Share" at bounding box center [52, 151] width 45 height 8
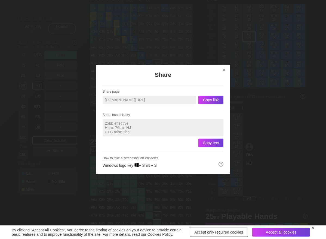
click at [266, 80] on div at bounding box center [163, 119] width 326 height 239
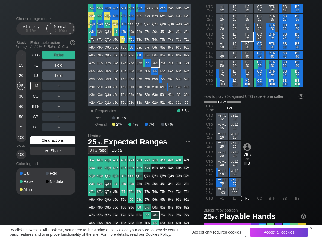
click at [36, 142] on div "Clear actions" at bounding box center [52, 141] width 45 height 8
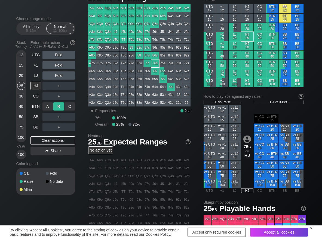
click at [58, 110] on div "R ✕" at bounding box center [58, 107] width 11 height 8
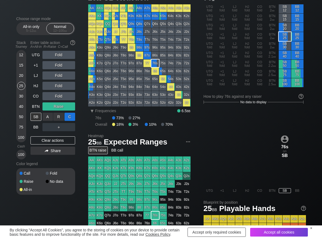
click at [70, 116] on div "C ✕" at bounding box center [69, 117] width 11 height 8
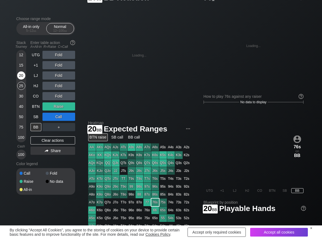
click at [19, 75] on div "20" at bounding box center [21, 76] width 8 height 8
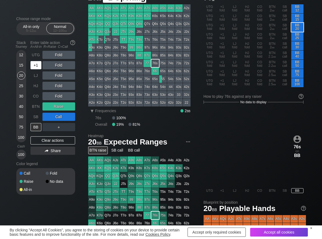
click at [35, 64] on div "+1" at bounding box center [35, 65] width 11 height 8
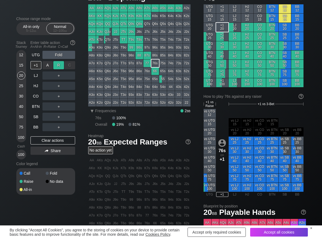
click at [54, 64] on div "R ✕" at bounding box center [58, 65] width 11 height 8
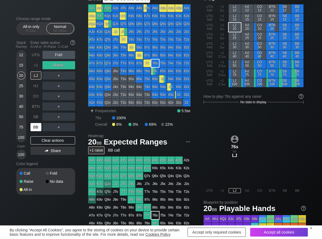
click at [34, 128] on div "BB" at bounding box center [35, 127] width 11 height 8
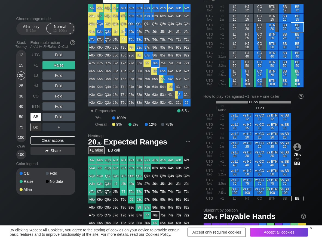
click at [38, 120] on div "SB" at bounding box center [35, 117] width 11 height 8
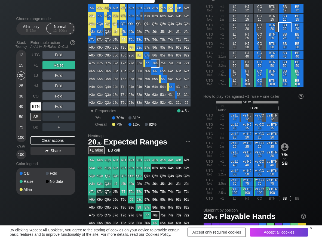
click at [35, 103] on div "BTN" at bounding box center [35, 107] width 11 height 8
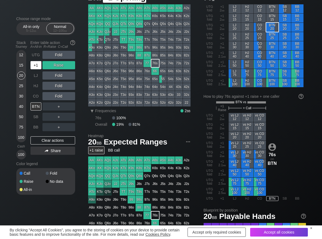
click at [37, 64] on div "+1" at bounding box center [35, 65] width 11 height 8
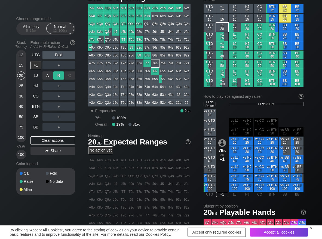
click at [57, 75] on div "R ✕" at bounding box center [58, 76] width 11 height 8
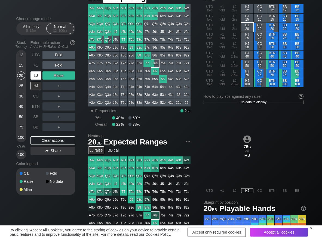
click at [37, 76] on div "LJ" at bounding box center [35, 76] width 11 height 8
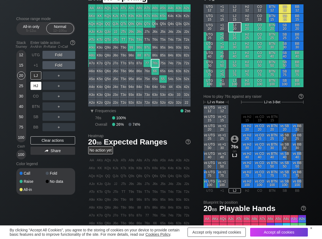
click at [36, 85] on div "HJ" at bounding box center [35, 86] width 11 height 8
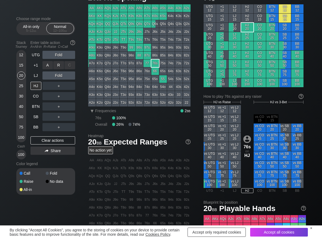
click at [60, 68] on div "R ✕" at bounding box center [58, 65] width 11 height 8
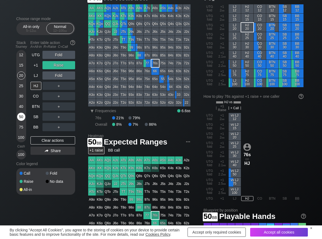
click at [20, 119] on div "50" at bounding box center [21, 117] width 8 height 8
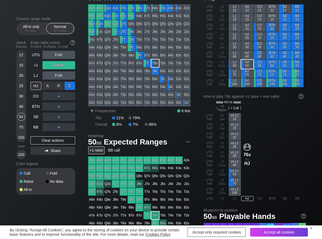
click at [67, 84] on div "C ✕" at bounding box center [69, 86] width 11 height 8
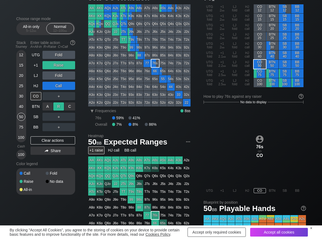
click at [57, 106] on div "R ✕" at bounding box center [58, 107] width 11 height 8
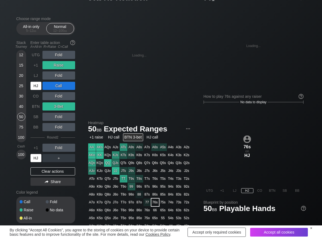
click at [36, 158] on div "HJ" at bounding box center [35, 158] width 11 height 8
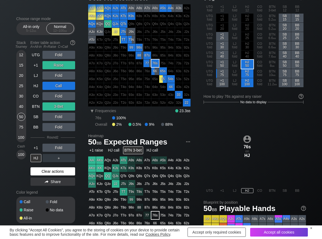
click at [49, 170] on div "Clear actions" at bounding box center [52, 172] width 45 height 8
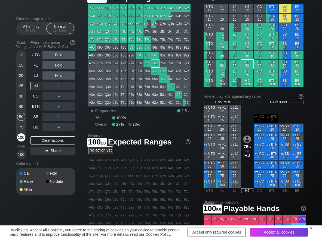
click at [21, 137] on div "100" at bounding box center [21, 138] width 8 height 8
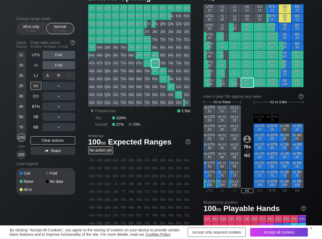
click at [57, 77] on div "R ✕" at bounding box center [58, 76] width 11 height 8
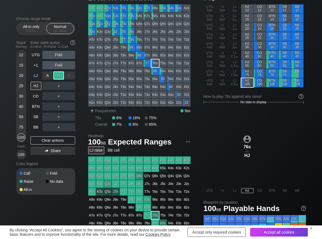
click at [57, 77] on div "R ✕" at bounding box center [58, 76] width 11 height 8
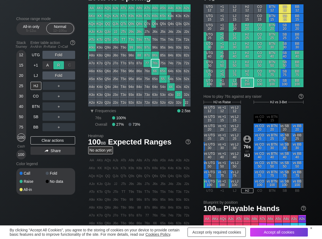
click at [57, 66] on div "R ✕" at bounding box center [58, 65] width 11 height 8
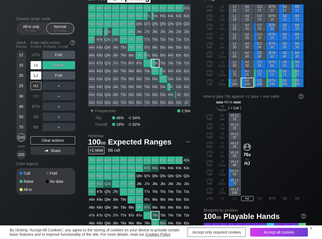
click at [36, 69] on div "+1" at bounding box center [35, 65] width 11 height 8
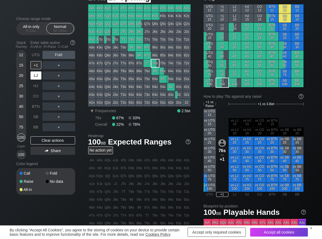
click at [34, 77] on div "LJ" at bounding box center [35, 76] width 11 height 8
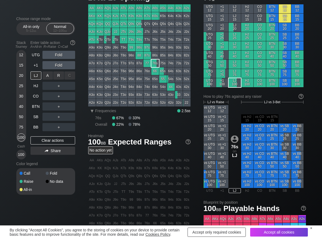
click at [59, 77] on div "R ✕" at bounding box center [58, 76] width 11 height 8
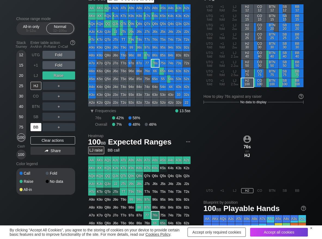
click at [33, 129] on div "BB" at bounding box center [35, 127] width 11 height 8
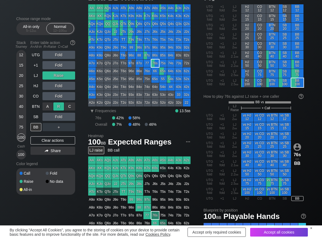
click at [57, 110] on div "R ✕" at bounding box center [58, 107] width 11 height 8
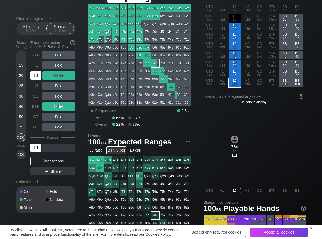
click at [41, 79] on div "LJ" at bounding box center [35, 76] width 11 height 8
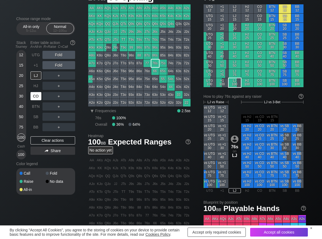
drag, startPoint x: 35, startPoint y: 95, endPoint x: 45, endPoint y: 90, distance: 11.2
click at [36, 95] on div "CO" at bounding box center [35, 96] width 11 height 8
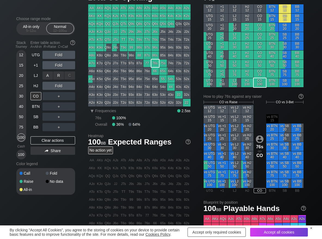
click at [61, 78] on div "R ✕" at bounding box center [58, 76] width 11 height 8
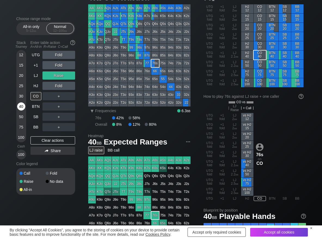
click at [20, 107] on div "40" at bounding box center [21, 107] width 8 height 8
click at [69, 96] on div "C ✕" at bounding box center [69, 96] width 11 height 8
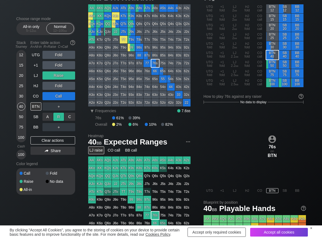
click at [58, 118] on div "R ✕" at bounding box center [58, 117] width 11 height 8
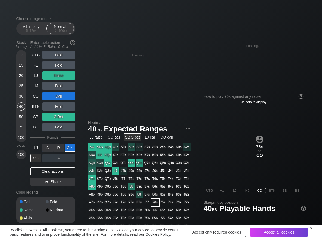
click at [69, 150] on div "C ✕" at bounding box center [69, 148] width 11 height 8
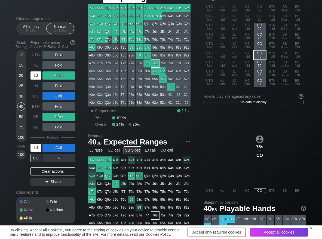
click at [33, 74] on div "LJ" at bounding box center [35, 76] width 11 height 8
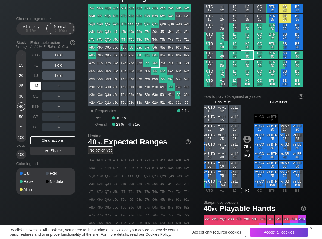
click at [34, 84] on div "HJ" at bounding box center [35, 86] width 11 height 8
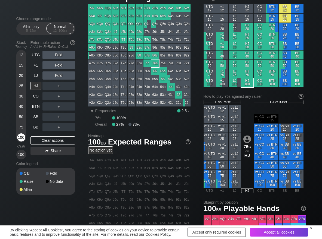
click at [22, 138] on div "100" at bounding box center [21, 138] width 8 height 8
click at [54, 78] on div "R ✕" at bounding box center [58, 76] width 11 height 8
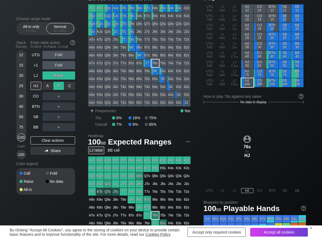
click at [60, 85] on div "R ✕" at bounding box center [58, 86] width 11 height 8
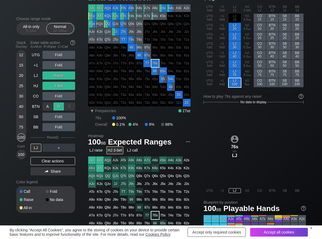
click at [61, 103] on div "R ✕" at bounding box center [58, 107] width 11 height 8
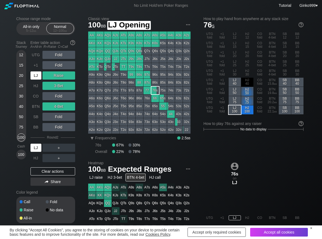
click at [39, 79] on div "LJ" at bounding box center [35, 76] width 11 height 8
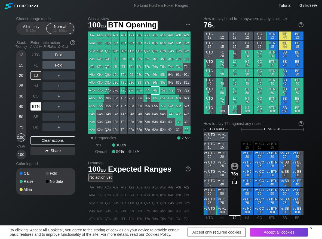
click at [34, 108] on div "BTN" at bounding box center [35, 107] width 11 height 8
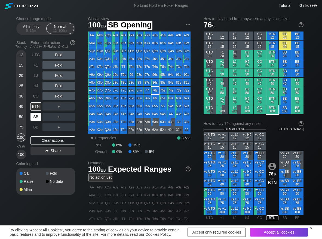
click at [34, 115] on div "SB" at bounding box center [35, 117] width 11 height 8
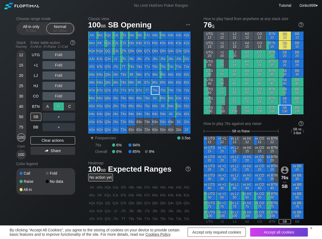
click at [62, 107] on div "R ✕" at bounding box center [58, 107] width 11 height 8
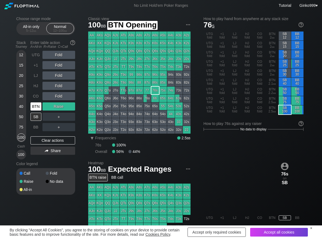
click at [34, 106] on div "BTN" at bounding box center [35, 107] width 11 height 8
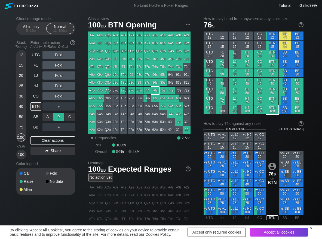
click at [57, 117] on div "R ✕" at bounding box center [58, 117] width 11 height 8
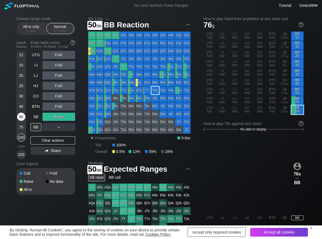
click at [20, 117] on div "50" at bounding box center [21, 117] width 8 height 8
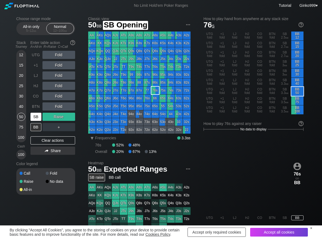
click at [35, 118] on div "SB" at bounding box center [35, 117] width 11 height 8
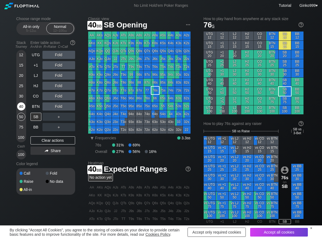
click at [20, 106] on div "40" at bounding box center [21, 107] width 8 height 8
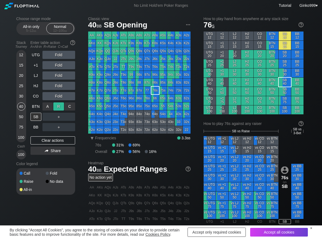
click at [56, 105] on div "R ✕" at bounding box center [58, 107] width 11 height 8
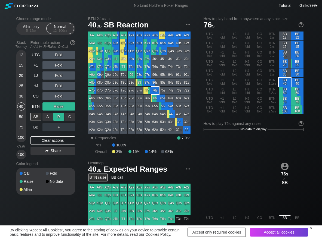
click at [60, 119] on div "R ✕" at bounding box center [58, 117] width 11 height 8
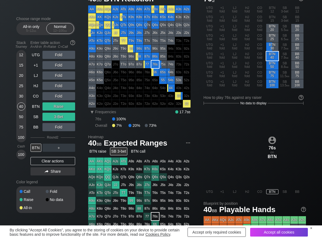
scroll to position [27, 0]
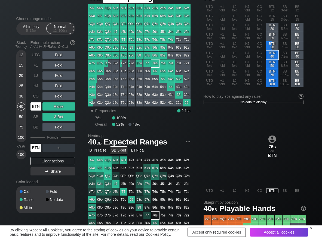
click at [35, 110] on div "BTN" at bounding box center [35, 107] width 11 height 8
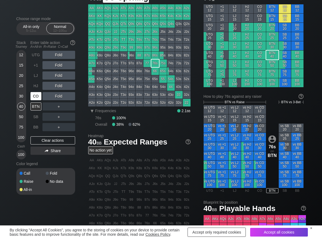
click at [37, 94] on div "CO" at bounding box center [35, 96] width 11 height 8
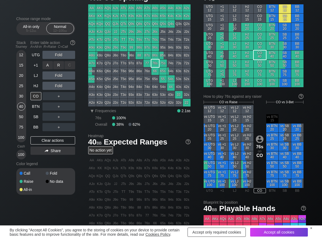
click at [57, 64] on div "R ✕" at bounding box center [58, 65] width 11 height 8
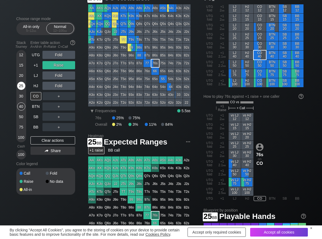
click at [20, 87] on div "25" at bounding box center [21, 86] width 8 height 8
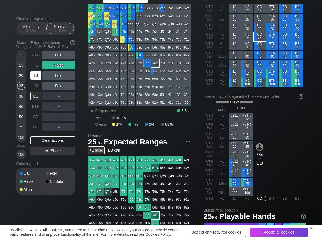
click at [39, 71] on div "LJ" at bounding box center [36, 75] width 12 height 10
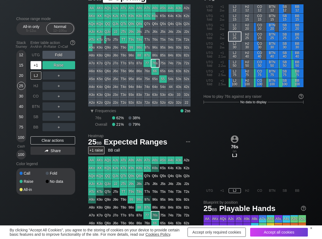
click at [36, 67] on div "+1" at bounding box center [35, 65] width 11 height 8
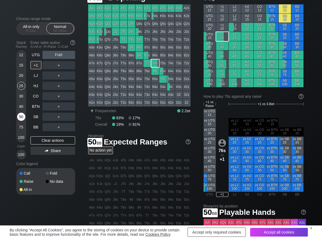
click at [21, 120] on div "50" at bounding box center [21, 117] width 8 height 8
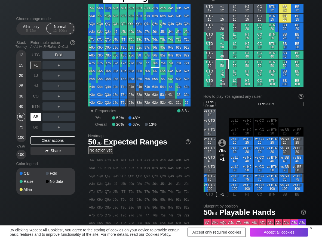
click at [35, 118] on div "SB" at bounding box center [35, 117] width 11 height 8
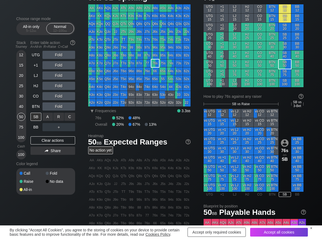
click at [69, 117] on div "C ✕" at bounding box center [69, 117] width 11 height 8
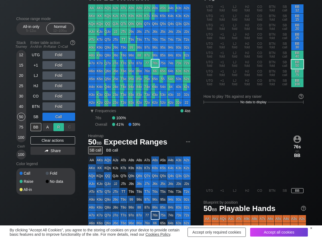
click at [59, 126] on div "R ✕" at bounding box center [58, 127] width 11 height 8
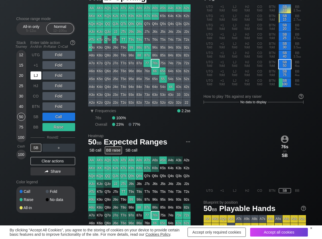
drag, startPoint x: 37, startPoint y: 75, endPoint x: 67, endPoint y: 65, distance: 32.2
click at [41, 74] on div "LJ" at bounding box center [35, 76] width 11 height 8
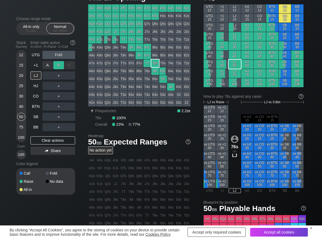
click at [58, 63] on div "R ✕" at bounding box center [58, 65] width 11 height 8
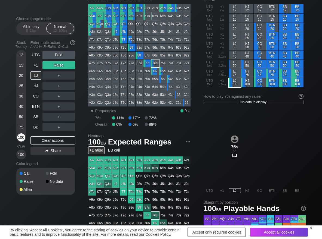
click at [20, 137] on div "100" at bounding box center [21, 138] width 8 height 8
click at [68, 74] on div "C ✕" at bounding box center [69, 76] width 11 height 8
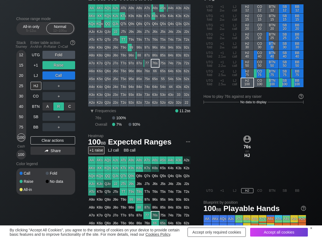
click at [59, 107] on div "R ✕" at bounding box center [58, 107] width 11 height 8
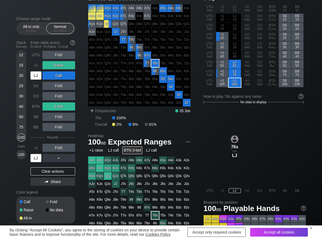
click at [33, 159] on div "LJ" at bounding box center [35, 158] width 11 height 8
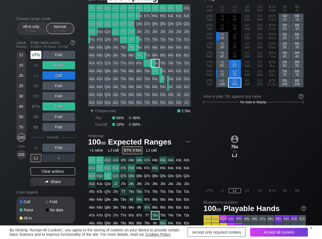
click at [37, 58] on div "UTG" at bounding box center [35, 55] width 11 height 8
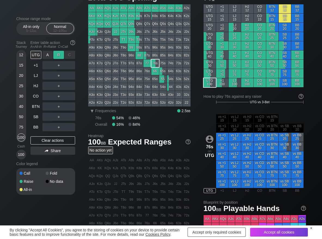
click at [62, 57] on div "R ✕" at bounding box center [58, 55] width 11 height 8
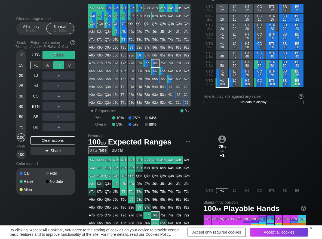
click at [58, 65] on div "R ✕" at bounding box center [58, 65] width 11 height 8
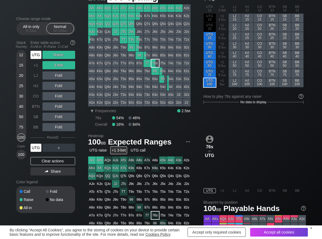
click at [36, 57] on div "UTG" at bounding box center [35, 55] width 11 height 8
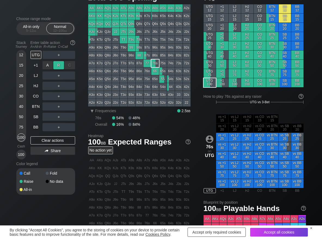
click at [58, 65] on div "R ✕" at bounding box center [58, 65] width 11 height 8
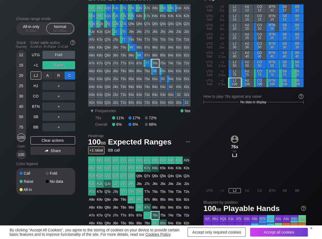
click at [69, 74] on div "C ✕" at bounding box center [69, 76] width 11 height 8
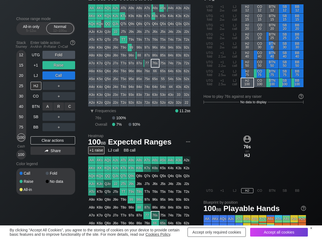
click at [55, 109] on div "R ✕" at bounding box center [58, 107] width 11 height 8
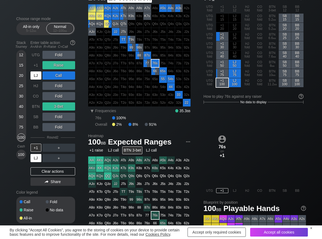
click at [39, 160] on div "LJ" at bounding box center [35, 158] width 11 height 8
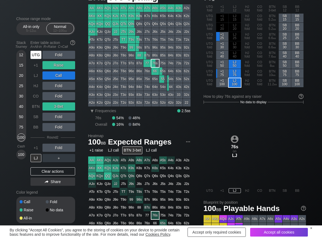
click at [35, 53] on div "UTG" at bounding box center [35, 55] width 11 height 8
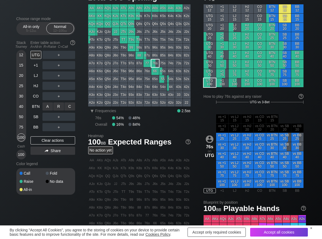
click at [59, 107] on div "R ✕" at bounding box center [58, 107] width 11 height 8
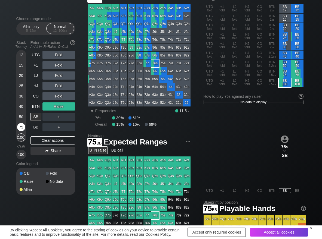
click at [23, 130] on div "75" at bounding box center [21, 127] width 8 height 8
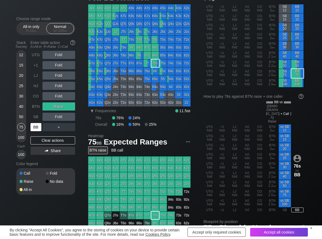
click at [36, 127] on div "BB" at bounding box center [35, 127] width 11 height 8
click at [58, 126] on div "R ✕" at bounding box center [58, 127] width 11 height 8
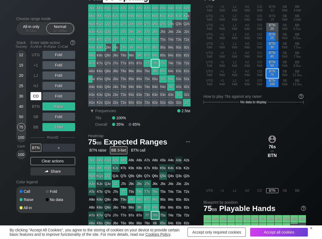
click at [37, 88] on div "HJ" at bounding box center [35, 86] width 11 height 8
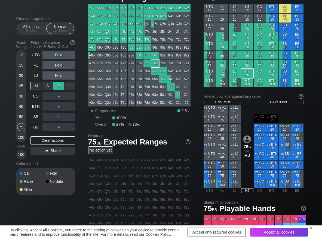
drag, startPoint x: 60, startPoint y: 87, endPoint x: 49, endPoint y: 89, distance: 11.3
click at [57, 88] on div "R ✕" at bounding box center [58, 86] width 11 height 8
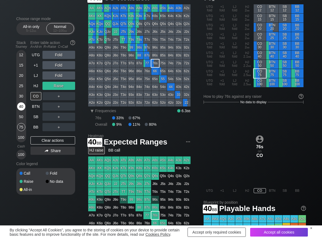
click at [20, 105] on div "40" at bounding box center [21, 107] width 8 height 8
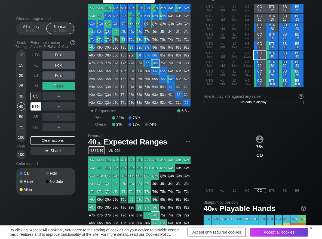
click at [35, 105] on div "BTN" at bounding box center [35, 107] width 11 height 8
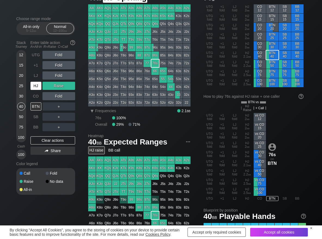
click at [33, 88] on div "HJ" at bounding box center [35, 86] width 11 height 8
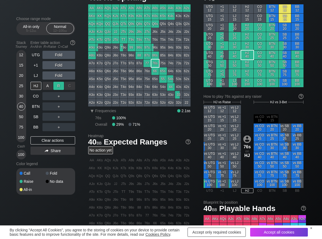
click at [62, 86] on div "R ✕" at bounding box center [58, 86] width 11 height 8
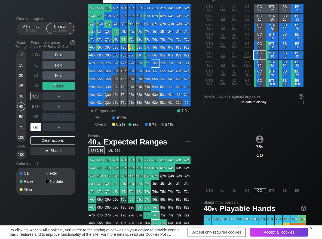
click at [39, 124] on div "BB" at bounding box center [35, 127] width 11 height 8
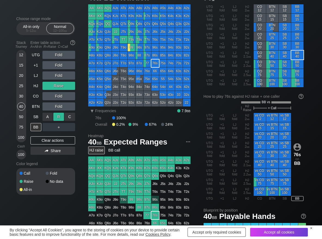
click at [61, 116] on div "R ✕" at bounding box center [58, 117] width 11 height 8
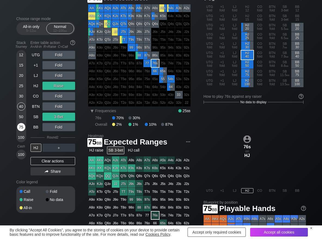
click at [21, 128] on div "75" at bounding box center [21, 127] width 8 height 8
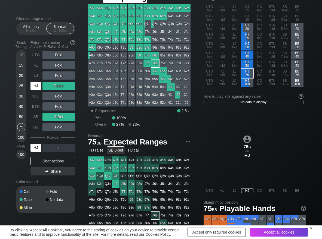
click at [31, 88] on div "HJ" at bounding box center [35, 86] width 11 height 8
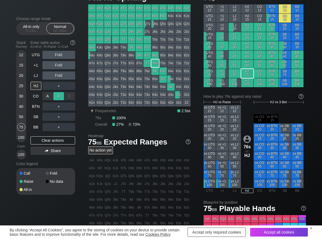
drag, startPoint x: 56, startPoint y: 96, endPoint x: 64, endPoint y: 103, distance: 11.0
click at [57, 98] on div "R ✕" at bounding box center [58, 96] width 11 height 8
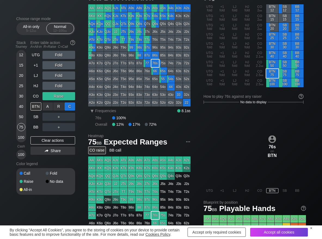
click at [66, 107] on div "C ✕" at bounding box center [69, 107] width 11 height 8
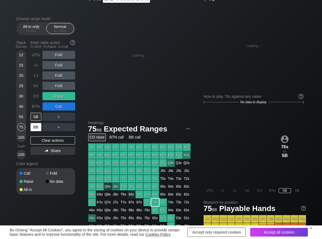
click at [40, 126] on div "BB" at bounding box center [35, 127] width 11 height 8
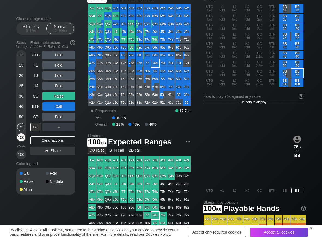
click at [21, 138] on div "100" at bounding box center [21, 138] width 8 height 8
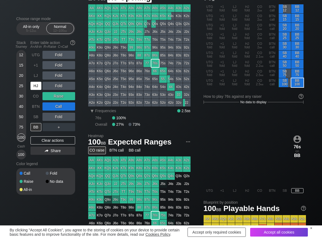
click at [34, 86] on div "HJ" at bounding box center [35, 86] width 11 height 8
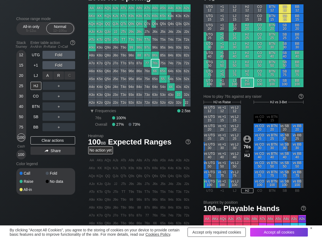
click at [57, 75] on div "R ✕" at bounding box center [58, 76] width 11 height 8
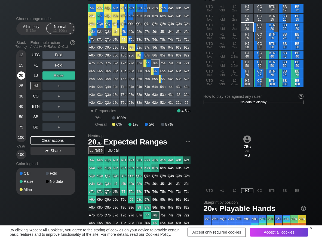
click at [19, 76] on div "20" at bounding box center [21, 76] width 8 height 8
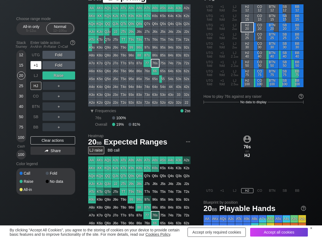
click at [36, 69] on div "+1" at bounding box center [35, 65] width 11 height 8
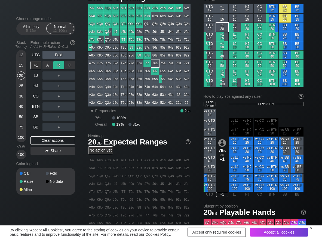
click at [54, 67] on div "R ✕" at bounding box center [58, 65] width 11 height 8
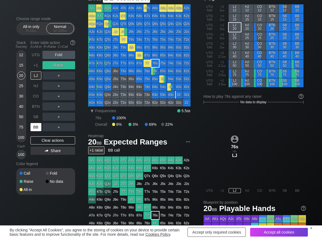
click at [34, 124] on div "BB" at bounding box center [35, 127] width 11 height 8
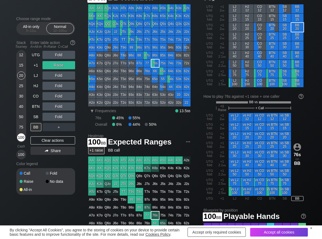
click at [21, 137] on div "100" at bounding box center [21, 138] width 8 height 8
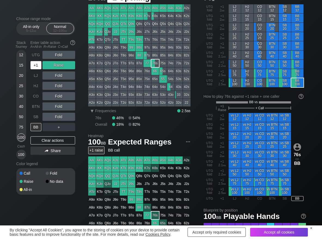
click at [36, 66] on div "+1" at bounding box center [35, 65] width 11 height 8
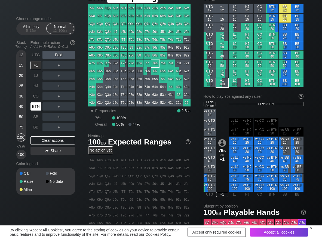
click at [36, 107] on div "BTN" at bounding box center [35, 107] width 11 height 8
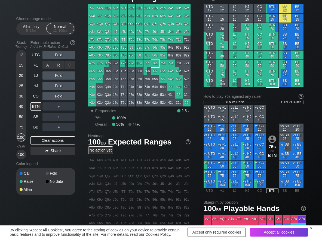
click at [60, 64] on div "R ✕" at bounding box center [58, 65] width 11 height 8
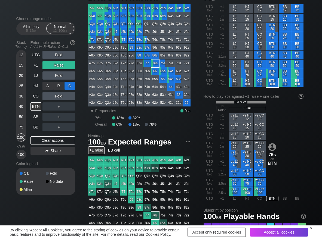
click at [71, 87] on div "C ✕" at bounding box center [69, 86] width 11 height 8
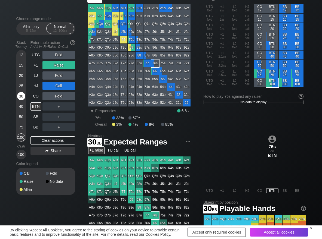
click at [21, 97] on div "30" at bounding box center [21, 96] width 8 height 8
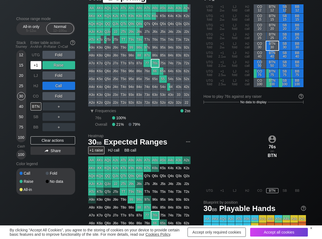
click at [31, 68] on div "+1" at bounding box center [35, 65] width 11 height 8
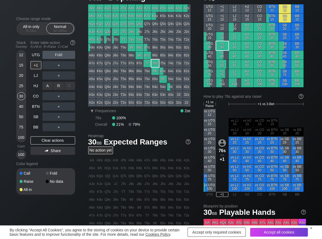
click at [60, 87] on div "R ✕" at bounding box center [58, 86] width 11 height 8
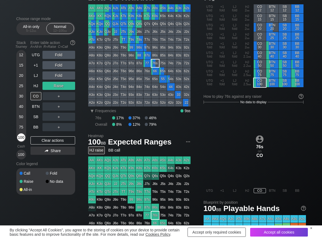
click at [19, 136] on div "100" at bounding box center [21, 138] width 8 height 8
click at [39, 141] on div "Clear actions" at bounding box center [52, 141] width 45 height 8
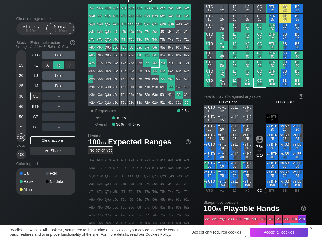
click at [55, 61] on div "R ✕" at bounding box center [58, 65] width 11 height 8
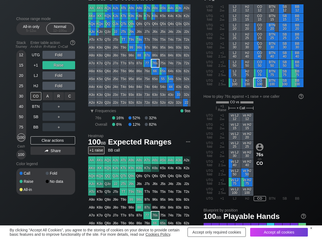
click at [69, 94] on div "C ✕" at bounding box center [69, 96] width 11 height 8
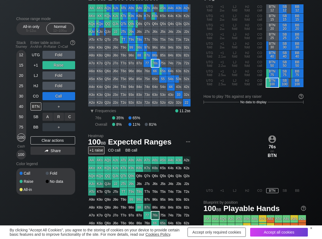
click at [72, 118] on div "C ✕" at bounding box center [69, 117] width 11 height 8
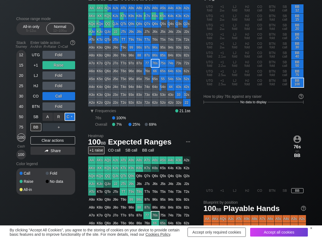
click at [69, 116] on div "C ✕" at bounding box center [69, 117] width 11 height 8
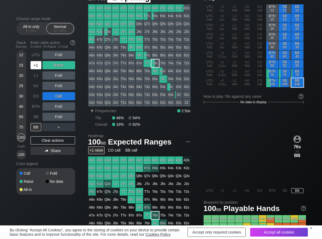
click at [38, 68] on div "+1" at bounding box center [35, 65] width 11 height 8
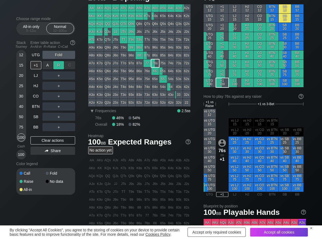
click at [58, 65] on div "R ✕" at bounding box center [58, 65] width 11 height 8
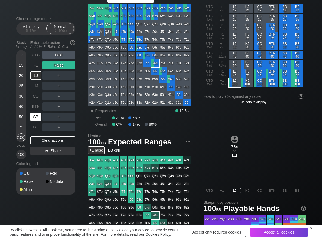
click at [38, 117] on div "SB" at bounding box center [35, 117] width 11 height 8
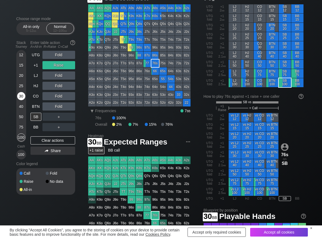
click at [19, 95] on div "30" at bounding box center [21, 96] width 8 height 8
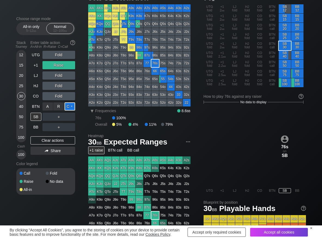
click at [73, 107] on div "C ✕" at bounding box center [69, 107] width 11 height 8
click at [46, 120] on div "A ✕" at bounding box center [47, 117] width 11 height 8
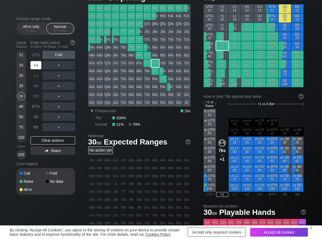
click at [32, 64] on div "+1" at bounding box center [35, 65] width 11 height 8
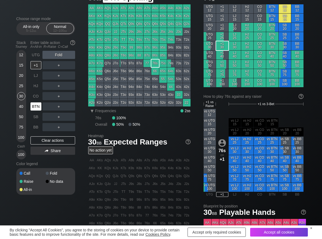
click at [35, 103] on div "BTN" at bounding box center [35, 107] width 11 height 8
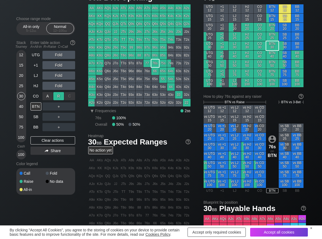
click at [58, 97] on div "R ✕" at bounding box center [58, 96] width 11 height 8
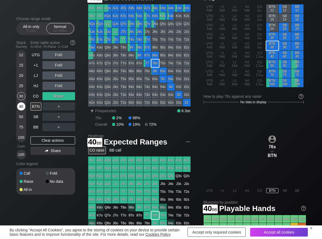
click at [24, 107] on div "40" at bounding box center [21, 107] width 8 height 8
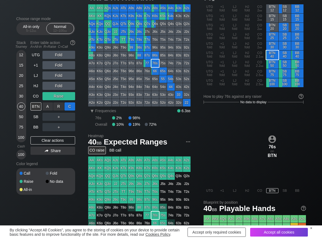
click at [67, 107] on div "C ✕" at bounding box center [69, 107] width 11 height 8
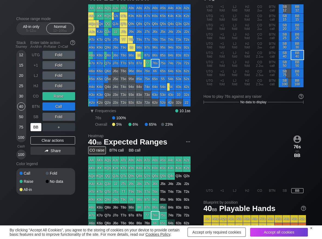
click at [36, 131] on div "BB" at bounding box center [35, 127] width 11 height 8
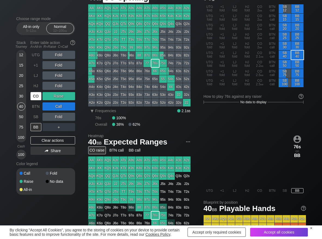
click at [33, 100] on div "CO" at bounding box center [35, 96] width 11 height 8
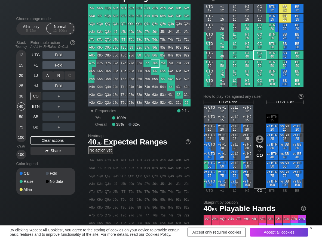
click at [58, 79] on div "R ✕" at bounding box center [58, 76] width 11 height 8
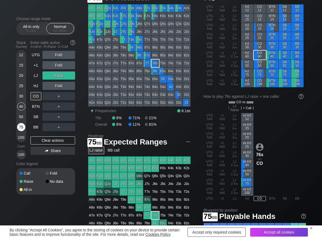
click at [22, 128] on div "75" at bounding box center [21, 127] width 8 height 8
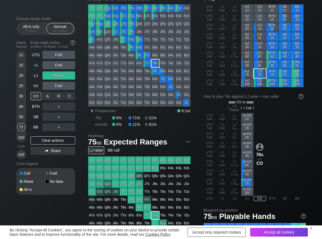
click at [55, 95] on div "R ✕" at bounding box center [58, 96] width 11 height 8
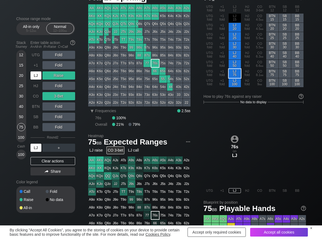
click at [36, 77] on div "LJ" at bounding box center [35, 76] width 11 height 8
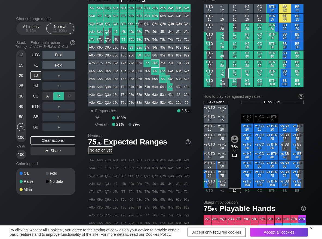
drag, startPoint x: 59, startPoint y: 91, endPoint x: 56, endPoint y: 96, distance: 5.4
click at [57, 95] on div "R ✕" at bounding box center [58, 96] width 11 height 8
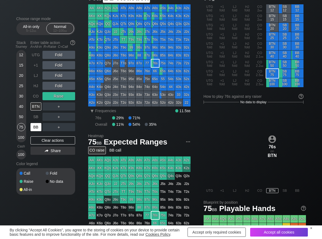
click at [38, 127] on div "BB" at bounding box center [35, 127] width 11 height 8
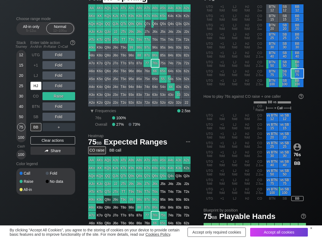
click at [35, 85] on div "HJ" at bounding box center [35, 86] width 11 height 8
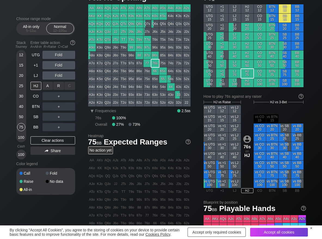
click at [60, 86] on div "R ✕" at bounding box center [58, 86] width 11 height 8
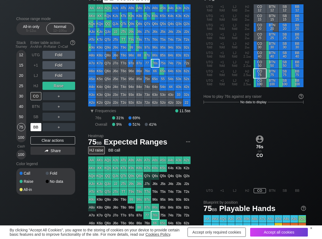
click at [36, 127] on div "BB" at bounding box center [35, 127] width 11 height 8
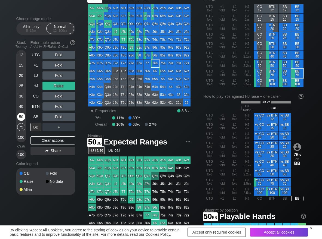
drag, startPoint x: 23, startPoint y: 118, endPoint x: 24, endPoint y: 113, distance: 4.5
click at [23, 118] on div "50" at bounding box center [21, 117] width 8 height 8
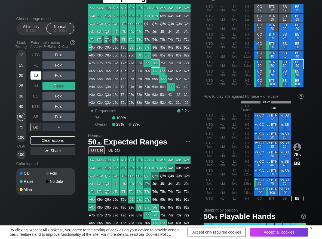
drag, startPoint x: 35, startPoint y: 78, endPoint x: 43, endPoint y: 77, distance: 8.2
click at [36, 78] on div "LJ" at bounding box center [35, 76] width 11 height 8
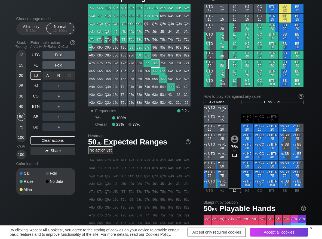
click at [58, 77] on div "R ✕" at bounding box center [58, 76] width 11 height 8
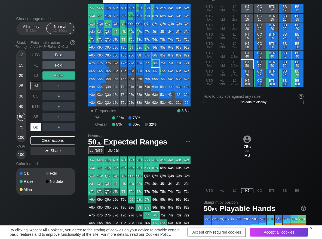
click at [34, 128] on div "BB" at bounding box center [35, 127] width 11 height 8
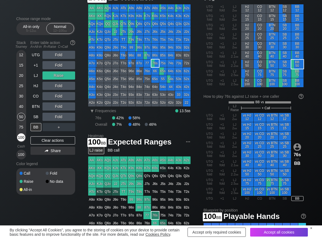
click at [20, 138] on div "100" at bounding box center [21, 138] width 8 height 8
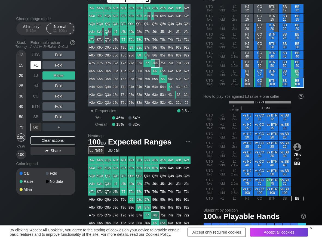
click at [38, 66] on div "+1" at bounding box center [35, 65] width 11 height 8
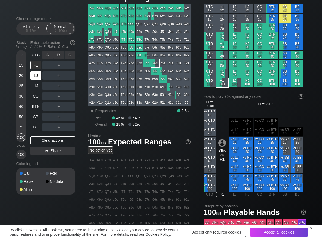
drag, startPoint x: 61, startPoint y: 55, endPoint x: 40, endPoint y: 72, distance: 26.9
click at [60, 55] on div "R ✕" at bounding box center [58, 55] width 11 height 8
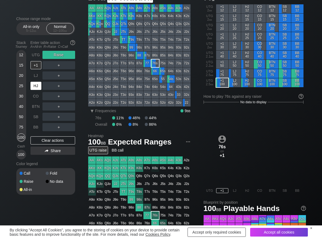
click at [38, 85] on div "HJ" at bounding box center [35, 86] width 11 height 8
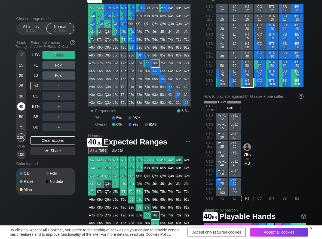
click at [21, 107] on div "40" at bounding box center [21, 107] width 8 height 8
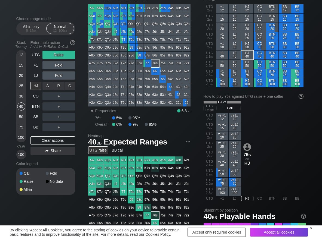
click at [71, 87] on div "C ✕" at bounding box center [69, 86] width 11 height 8
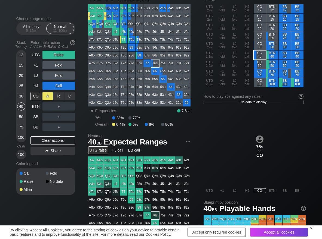
click at [48, 95] on div "A ✕" at bounding box center [47, 96] width 11 height 8
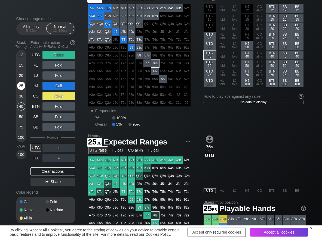
click at [22, 87] on div "25" at bounding box center [21, 86] width 8 height 8
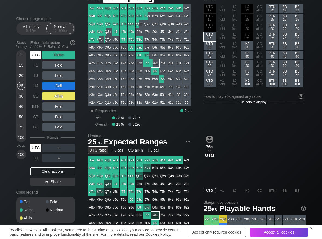
click at [34, 54] on div "UTG" at bounding box center [35, 55] width 11 height 8
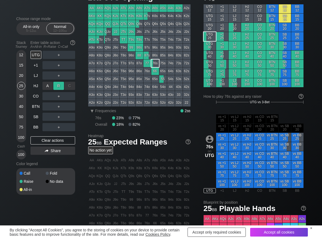
click at [58, 85] on div "R ✕" at bounding box center [58, 86] width 11 height 8
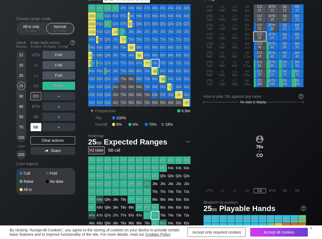
click at [38, 127] on div "BB" at bounding box center [35, 127] width 11 height 8
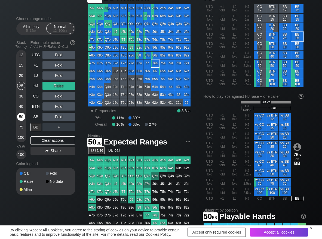
click at [18, 114] on div "50" at bounding box center [21, 117] width 8 height 8
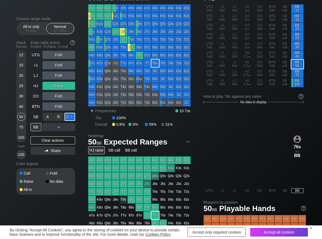
click at [67, 119] on div "C ✕" at bounding box center [69, 117] width 11 height 8
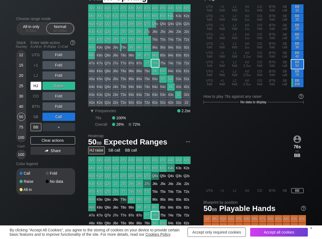
click at [37, 86] on div "HJ" at bounding box center [35, 86] width 11 height 8
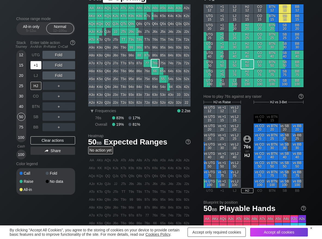
click at [38, 65] on div "+1" at bounding box center [35, 65] width 11 height 8
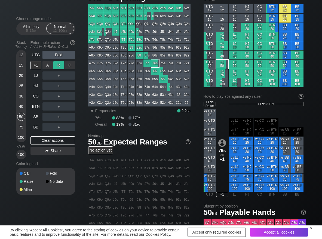
click at [60, 67] on div "R ✕" at bounding box center [58, 65] width 11 height 8
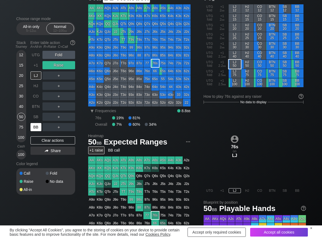
click at [35, 129] on div "BB" at bounding box center [35, 127] width 11 height 8
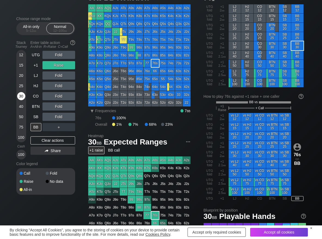
click at [20, 99] on div "30" at bounding box center [21, 96] width 8 height 8
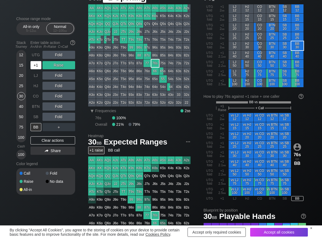
click at [41, 68] on div "+1" at bounding box center [35, 65] width 11 height 8
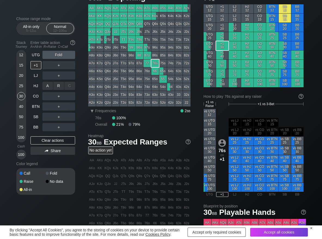
click at [58, 87] on div "R ✕" at bounding box center [58, 86] width 11 height 8
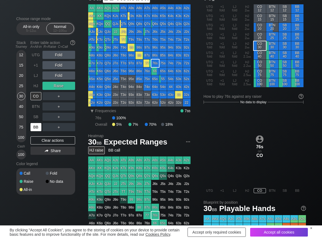
click at [35, 129] on div "BB" at bounding box center [35, 127] width 11 height 8
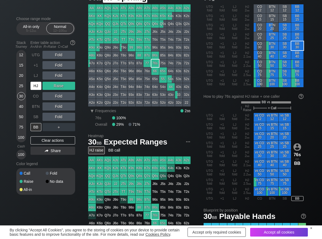
click at [33, 86] on div "HJ" at bounding box center [35, 86] width 11 height 8
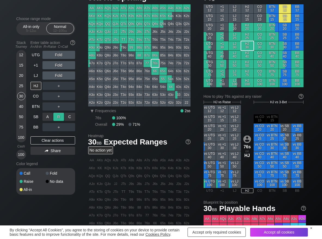
click at [57, 118] on div "R ✕" at bounding box center [58, 117] width 11 height 8
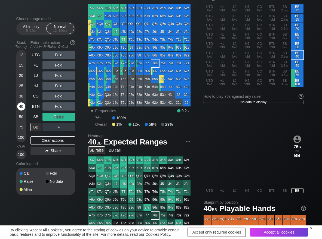
click at [20, 106] on div "40" at bounding box center [21, 107] width 8 height 8
click at [59, 130] on div "R ✕" at bounding box center [58, 127] width 11 height 8
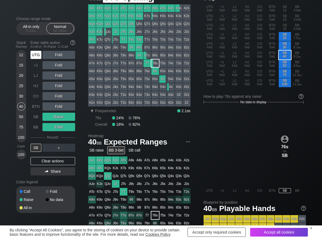
click at [40, 57] on div "UTG" at bounding box center [35, 55] width 11 height 8
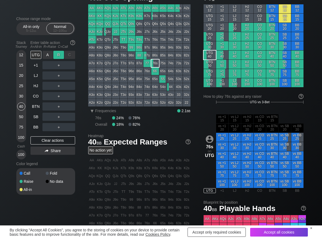
click at [58, 57] on div "R ✕" at bounding box center [58, 55] width 11 height 8
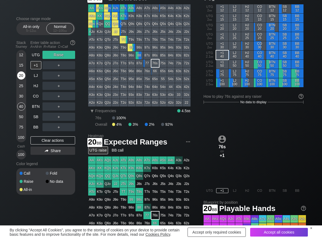
click at [24, 77] on div "20" at bounding box center [21, 76] width 8 height 8
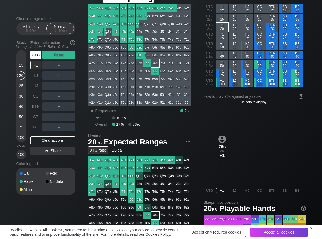
click at [38, 56] on div "UTG" at bounding box center [35, 55] width 11 height 8
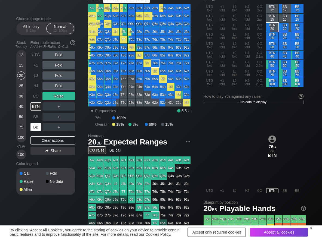
click at [38, 127] on div "BB" at bounding box center [35, 127] width 11 height 8
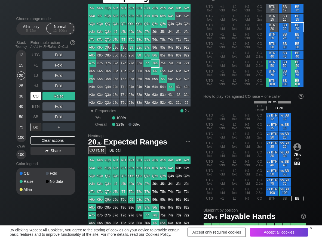
click at [34, 95] on div "CO" at bounding box center [35, 96] width 11 height 8
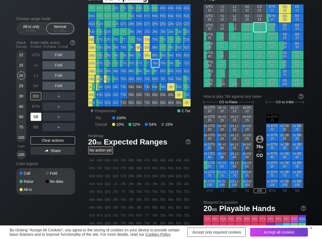
click at [35, 115] on div "SB" at bounding box center [35, 117] width 11 height 8
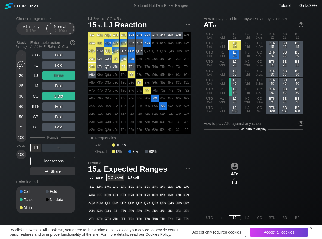
scroll to position [27, 0]
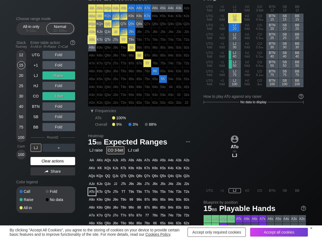
click at [44, 162] on div "Clear actions" at bounding box center [52, 161] width 45 height 8
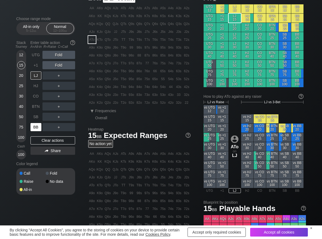
click at [32, 130] on div "BB" at bounding box center [35, 127] width 11 height 8
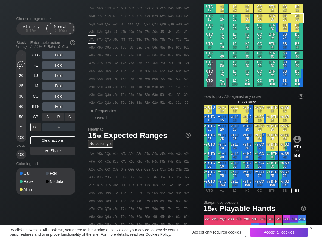
click at [58, 118] on div "R ✕" at bounding box center [58, 117] width 11 height 8
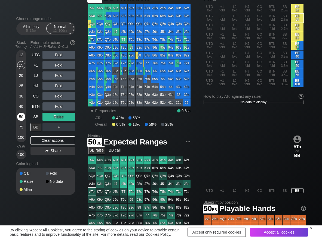
click at [23, 119] on div "50" at bounding box center [21, 117] width 8 height 8
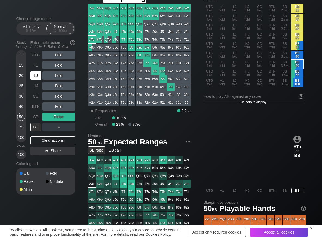
click at [33, 68] on div "+1" at bounding box center [35, 65] width 11 height 8
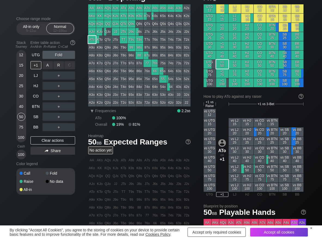
click at [56, 67] on div "R ✕" at bounding box center [58, 65] width 11 height 8
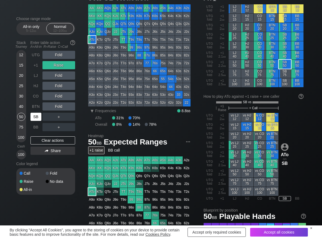
click at [34, 119] on div "SB" at bounding box center [35, 117] width 11 height 8
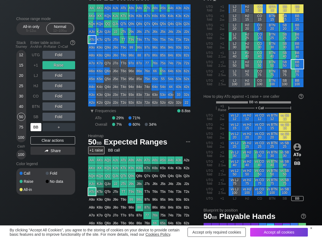
click at [33, 126] on div "BB" at bounding box center [35, 127] width 11 height 8
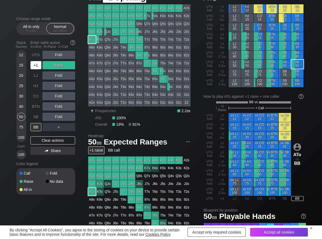
click at [40, 65] on div "+1" at bounding box center [35, 65] width 11 height 8
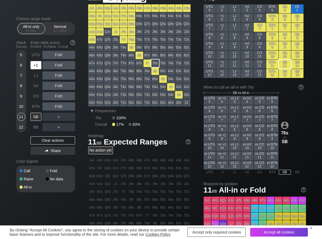
scroll to position [27, 0]
click at [35, 65] on div "+1" at bounding box center [35, 65] width 11 height 8
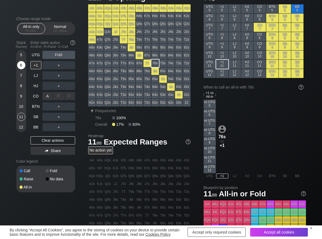
drag, startPoint x: 47, startPoint y: 93, endPoint x: 21, endPoint y: 66, distance: 37.1
click at [47, 93] on div "A ✕" at bounding box center [47, 96] width 11 height 8
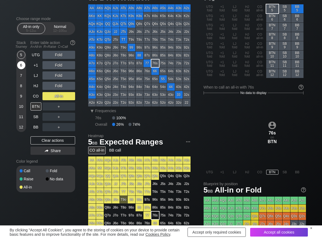
drag, startPoint x: 23, startPoint y: 53, endPoint x: 25, endPoint y: 71, distance: 17.8
click at [23, 54] on div "5" at bounding box center [21, 55] width 8 height 8
click at [27, 94] on div "Stack Tourney Enter table action A=All-in R=Raise C=Call 5 6 7 8 [PHONE_NUMBER]…" at bounding box center [45, 97] width 59 height 119
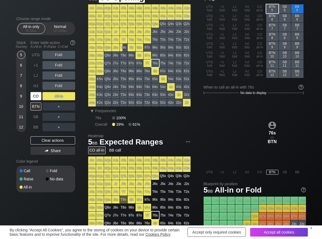
click at [37, 96] on div "CO" at bounding box center [35, 96] width 11 height 8
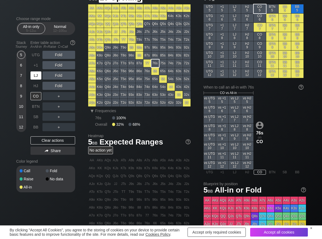
click at [41, 79] on div "LJ" at bounding box center [35, 76] width 11 height 8
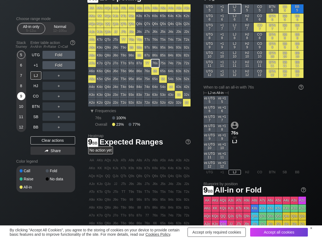
click at [21, 96] on div "9" at bounding box center [21, 96] width 8 height 8
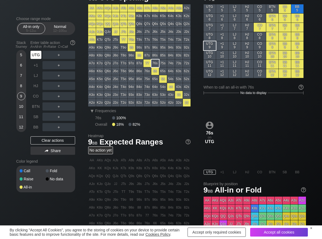
click at [32, 53] on div "UTG" at bounding box center [35, 55] width 11 height 8
click at [48, 119] on div "A ✕" at bounding box center [47, 117] width 11 height 8
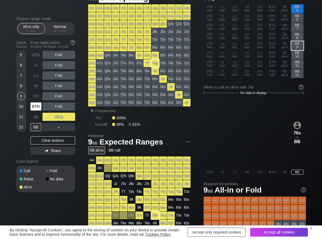
click at [38, 107] on div "BTN" at bounding box center [35, 107] width 11 height 8
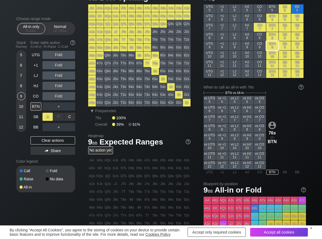
click at [46, 116] on div "A ✕" at bounding box center [47, 117] width 11 height 8
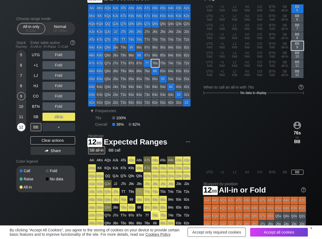
click at [20, 127] on div "12" at bounding box center [21, 127] width 8 height 8
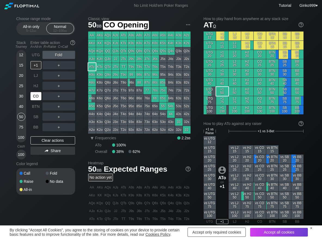
scroll to position [27, 0]
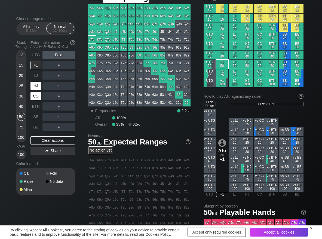
drag, startPoint x: 36, startPoint y: 99, endPoint x: 39, endPoint y: 90, distance: 9.2
click at [37, 98] on div "CO" at bounding box center [35, 96] width 11 height 8
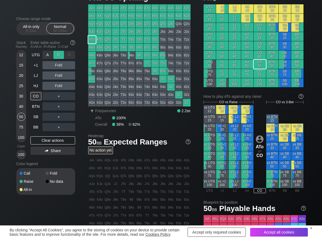
click at [60, 53] on div "R ✕" at bounding box center [58, 55] width 11 height 8
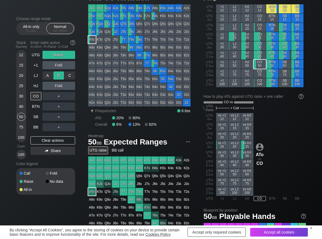
click at [58, 77] on div "R ✕" at bounding box center [58, 76] width 11 height 8
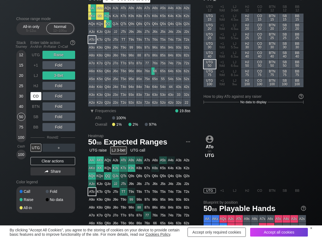
click at [39, 97] on div "CO" at bounding box center [35, 96] width 11 height 8
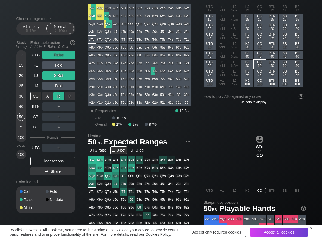
click at [60, 97] on div "R ✕" at bounding box center [58, 96] width 11 height 8
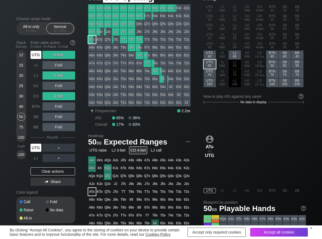
click at [34, 58] on div "UTG" at bounding box center [35, 55] width 11 height 8
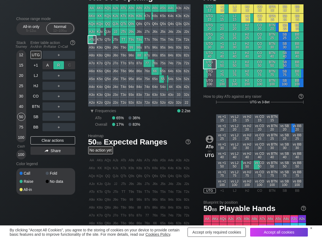
click at [61, 65] on div "R ✕" at bounding box center [58, 65] width 11 height 8
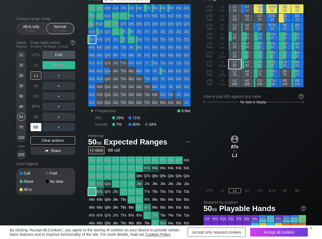
click at [37, 126] on div "BB" at bounding box center [35, 127] width 11 height 8
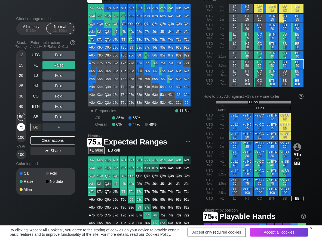
click at [23, 127] on div "75" at bounding box center [21, 127] width 8 height 8
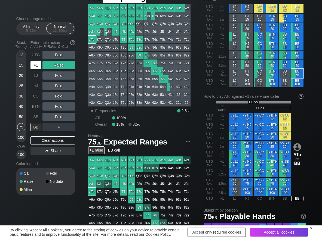
click at [40, 66] on div "+1" at bounding box center [35, 65] width 11 height 8
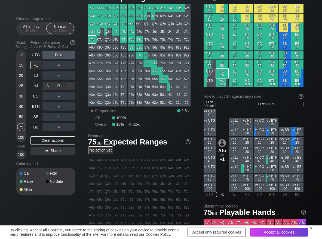
click at [57, 84] on div "R ✕" at bounding box center [58, 86] width 11 height 8
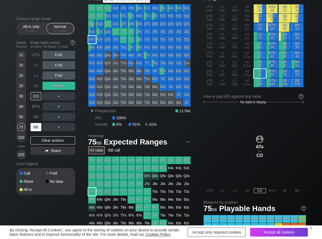
click at [40, 128] on div "BB" at bounding box center [35, 127] width 11 height 8
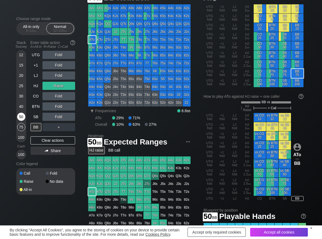
click at [21, 116] on div "50" at bounding box center [21, 117] width 8 height 8
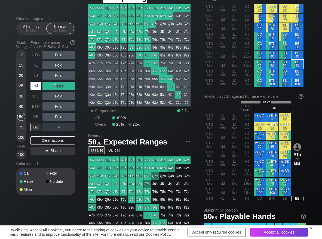
click at [36, 85] on div "HJ" at bounding box center [35, 86] width 11 height 8
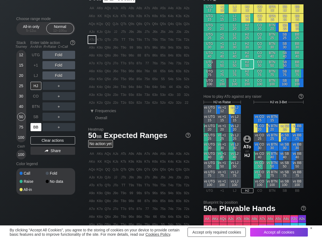
click at [33, 127] on div "BB" at bounding box center [35, 127] width 11 height 8
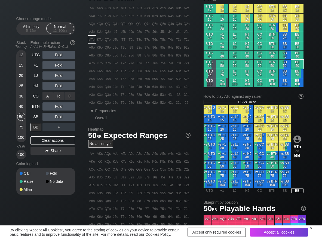
click at [57, 98] on div "R ✕" at bounding box center [58, 96] width 11 height 8
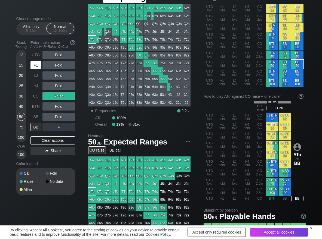
click at [37, 63] on div "+1" at bounding box center [35, 65] width 11 height 8
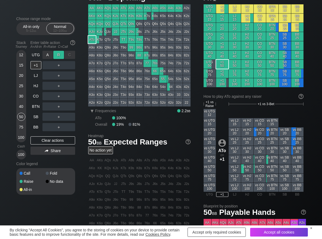
click at [56, 55] on div "R ✕" at bounding box center [58, 55] width 11 height 8
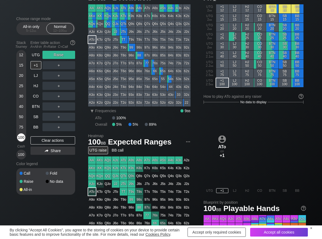
click at [24, 137] on div "100" at bounding box center [21, 138] width 8 height 8
click at [69, 67] on div "C ✕" at bounding box center [69, 65] width 11 height 8
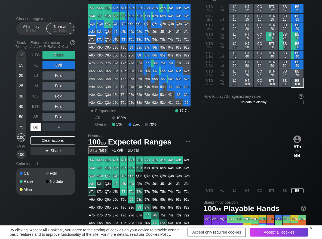
click at [38, 128] on div "BB" at bounding box center [35, 127] width 11 height 8
click at [47, 143] on div "Clear actions" at bounding box center [52, 141] width 45 height 8
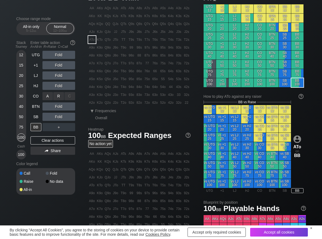
click at [58, 98] on div "R ✕" at bounding box center [58, 96] width 11 height 8
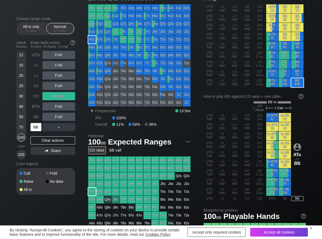
click at [40, 127] on div "BB" at bounding box center [35, 127] width 11 height 8
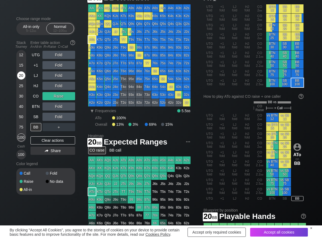
click at [19, 77] on div "20" at bounding box center [21, 76] width 8 height 8
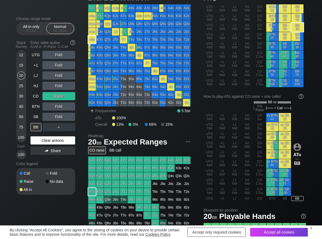
click at [50, 144] on div "Clear actions" at bounding box center [52, 141] width 45 height 8
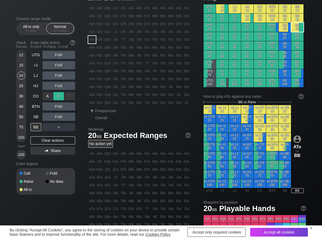
click at [58, 96] on div "R ✕" at bounding box center [58, 96] width 11 height 8
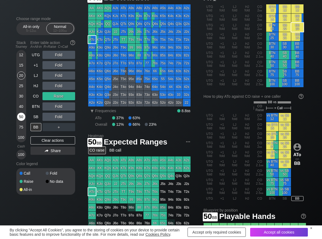
click at [19, 114] on div "50" at bounding box center [21, 117] width 8 height 8
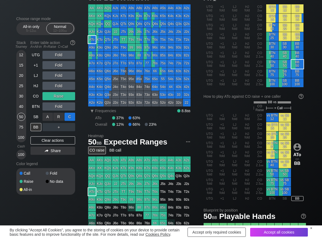
click at [71, 115] on div "C ✕" at bounding box center [69, 117] width 11 height 8
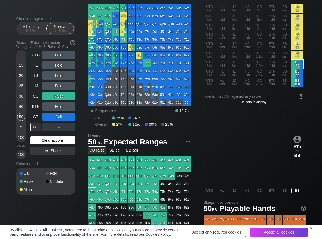
click at [35, 141] on div "Clear actions" at bounding box center [52, 141] width 45 height 8
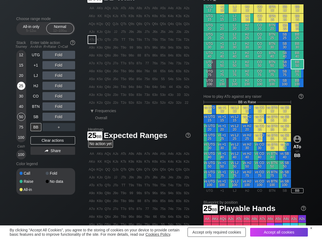
click at [21, 88] on div "25" at bounding box center [21, 86] width 8 height 8
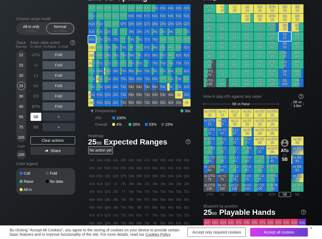
click at [33, 117] on div "SB" at bounding box center [35, 117] width 11 height 8
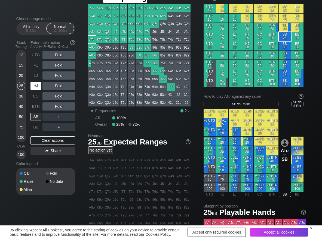
click at [36, 86] on div "HJ" at bounding box center [35, 86] width 11 height 8
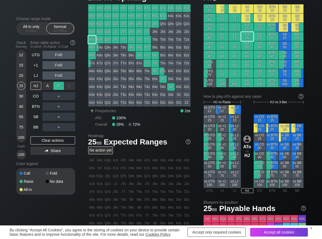
click at [62, 87] on div "R ✕" at bounding box center [58, 86] width 11 height 8
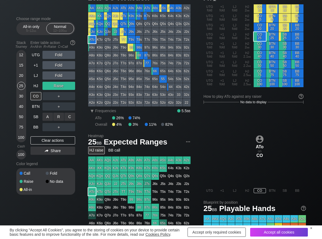
click at [62, 113] on div "R ✕" at bounding box center [58, 117] width 11 height 8
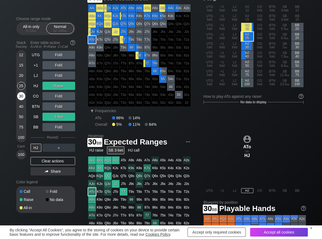
click at [21, 95] on div "30" at bounding box center [21, 96] width 8 height 8
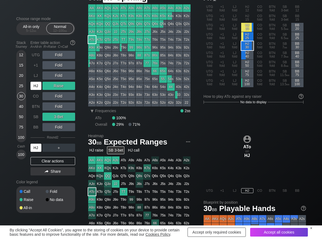
click at [33, 87] on div "HJ" at bounding box center [35, 86] width 11 height 8
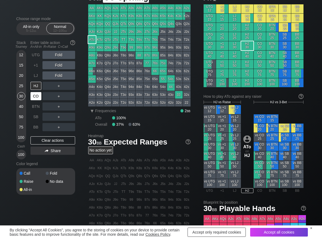
click at [34, 92] on div "CO" at bounding box center [35, 96] width 11 height 8
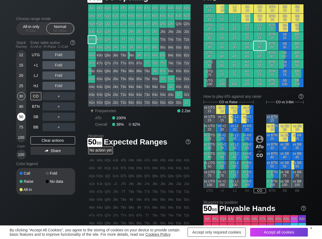
click at [23, 118] on div "50" at bounding box center [21, 117] width 8 height 8
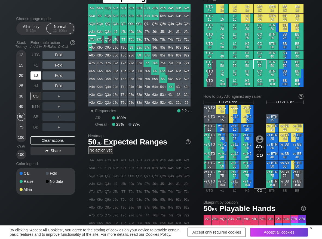
click at [34, 76] on div "LJ" at bounding box center [35, 76] width 11 height 8
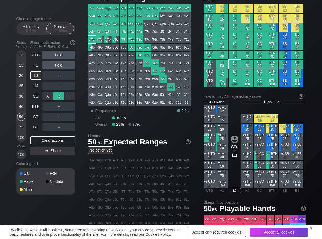
click at [60, 95] on div "R ✕" at bounding box center [58, 96] width 11 height 8
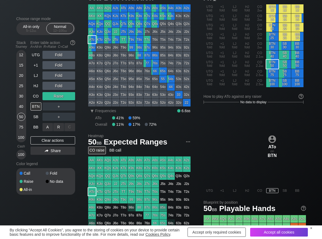
click at [58, 127] on div "R ✕" at bounding box center [58, 127] width 11 height 8
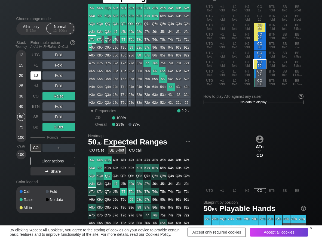
click at [34, 76] on div "LJ" at bounding box center [35, 76] width 11 height 8
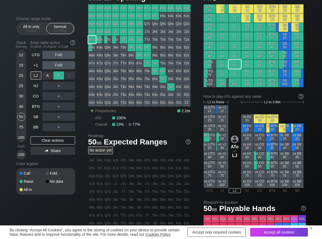
click at [59, 77] on div "R ✕" at bounding box center [58, 76] width 11 height 8
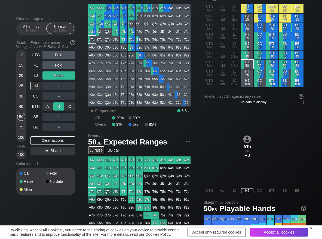
click at [58, 108] on div "R ✕" at bounding box center [58, 107] width 11 height 8
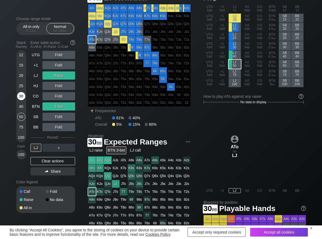
click at [22, 95] on div "30" at bounding box center [21, 96] width 8 height 8
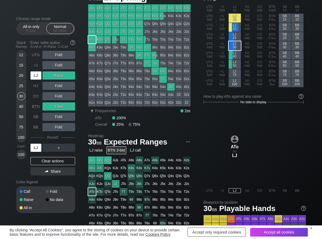
drag, startPoint x: 37, startPoint y: 75, endPoint x: 45, endPoint y: 83, distance: 11.4
click at [37, 75] on div "LJ" at bounding box center [35, 76] width 11 height 8
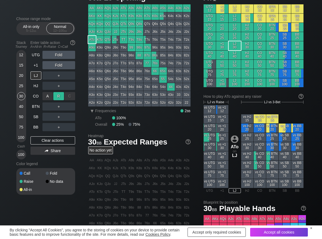
drag, startPoint x: 63, startPoint y: 95, endPoint x: 56, endPoint y: 98, distance: 7.5
click at [60, 96] on div "R ✕" at bounding box center [58, 96] width 11 height 8
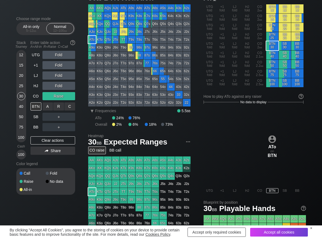
click at [45, 106] on div "A ✕" at bounding box center [47, 107] width 11 height 8
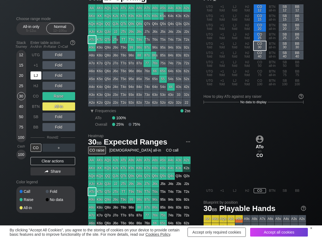
click at [34, 76] on div "LJ" at bounding box center [35, 76] width 11 height 8
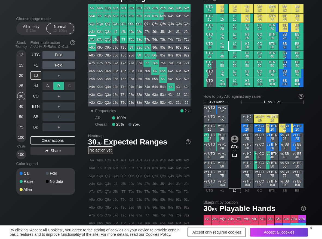
click at [57, 85] on div "R ✕" at bounding box center [58, 86] width 11 height 8
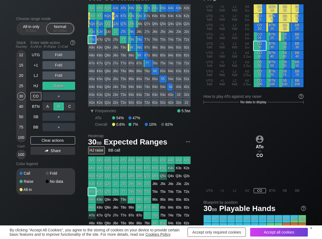
click at [58, 107] on div "R ✕" at bounding box center [58, 107] width 11 height 8
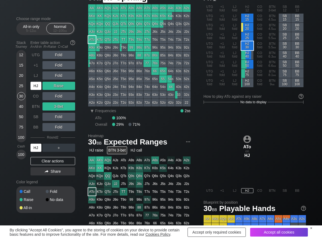
click at [35, 87] on div "HJ" at bounding box center [35, 86] width 11 height 8
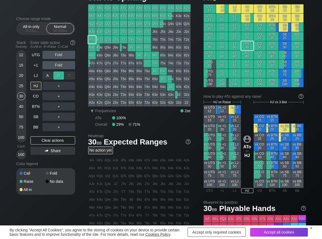
click at [58, 76] on div "R ✕" at bounding box center [58, 76] width 11 height 8
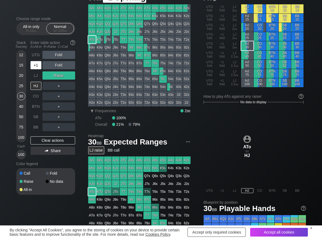
click at [38, 68] on div "+1" at bounding box center [35, 65] width 11 height 8
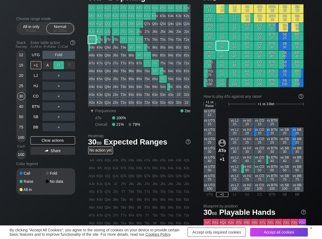
click at [59, 63] on div "R ✕" at bounding box center [58, 65] width 11 height 8
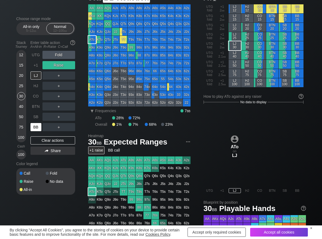
click at [40, 126] on div "BB" at bounding box center [35, 127] width 11 height 8
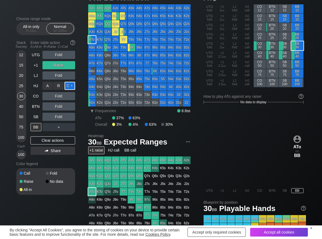
click at [69, 87] on div "C ✕" at bounding box center [69, 86] width 11 height 8
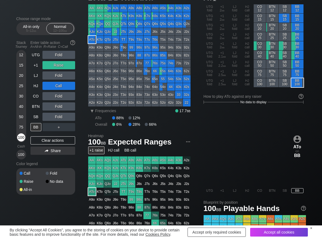
click at [21, 137] on div "100" at bounding box center [21, 138] width 8 height 8
click at [59, 110] on div "R ✕" at bounding box center [58, 107] width 11 height 8
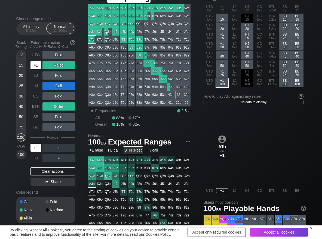
click at [39, 68] on div "+1" at bounding box center [35, 65] width 11 height 8
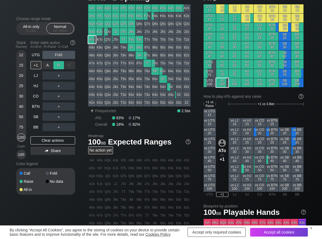
click at [58, 65] on div "R ✕" at bounding box center [58, 65] width 11 height 8
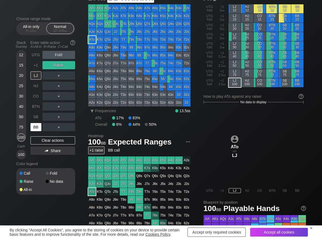
click at [40, 129] on div "BB" at bounding box center [35, 127] width 11 height 8
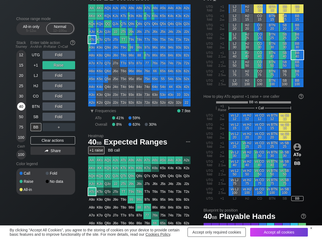
click at [20, 104] on div "40" at bounding box center [21, 107] width 8 height 8
click at [61, 88] on div "R ✕" at bounding box center [58, 86] width 11 height 8
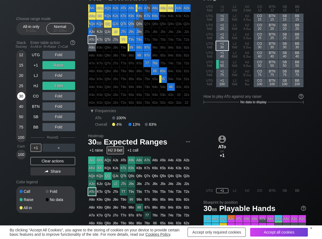
click at [21, 95] on div "30" at bounding box center [21, 96] width 8 height 8
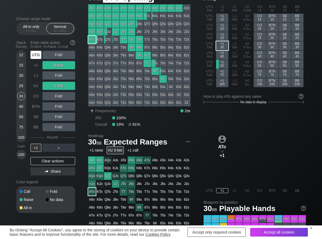
click at [38, 56] on div "UTG" at bounding box center [35, 55] width 11 height 8
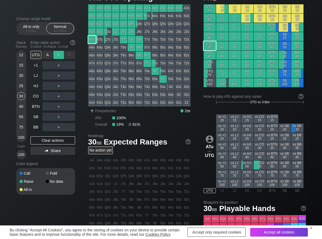
click at [56, 55] on div "R ✕" at bounding box center [58, 55] width 11 height 8
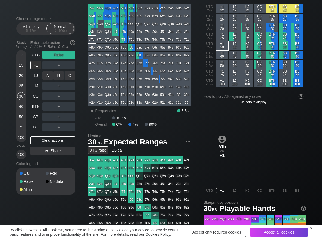
click at [70, 75] on div "C ✕" at bounding box center [69, 76] width 11 height 8
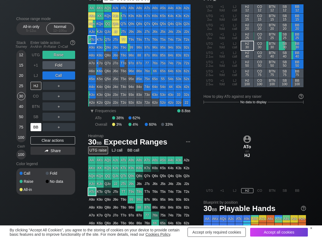
click at [41, 128] on div "BB" at bounding box center [35, 127] width 11 height 8
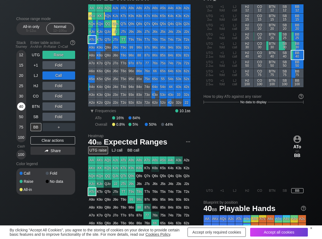
click at [20, 104] on div "40" at bounding box center [21, 107] width 8 height 8
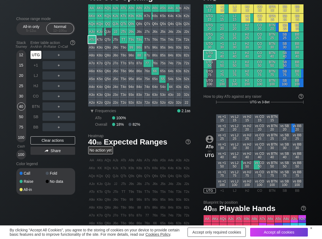
click at [36, 58] on div "UTG" at bounding box center [35, 55] width 11 height 8
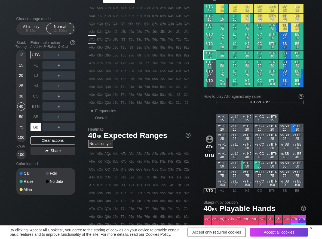
click at [36, 130] on div "BB" at bounding box center [35, 127] width 11 height 8
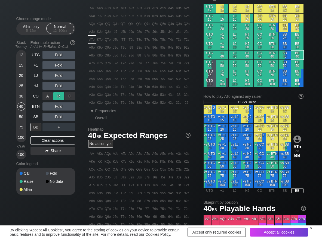
click at [62, 99] on div "R ✕" at bounding box center [58, 96] width 11 height 8
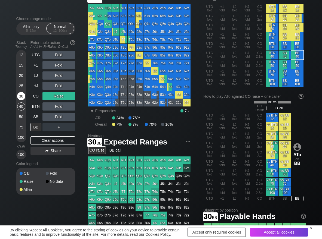
click at [20, 97] on div "30" at bounding box center [21, 96] width 8 height 8
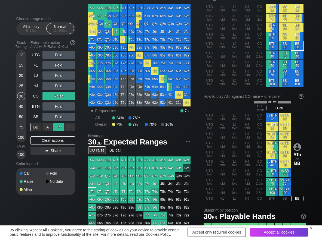
click at [61, 128] on div "R ✕" at bounding box center [58, 127] width 11 height 8
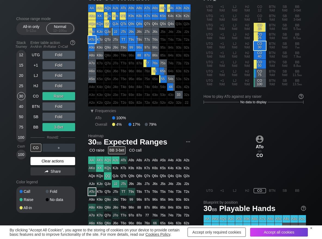
click at [49, 161] on div "Clear actions" at bounding box center [52, 161] width 45 height 8
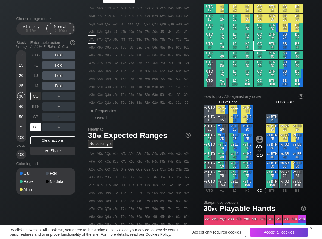
click at [32, 128] on div "BB" at bounding box center [35, 127] width 11 height 8
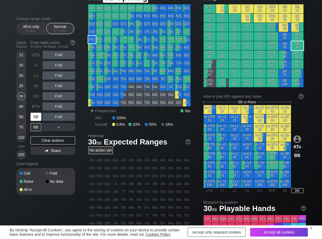
click at [36, 118] on div "SB" at bounding box center [35, 117] width 11 height 8
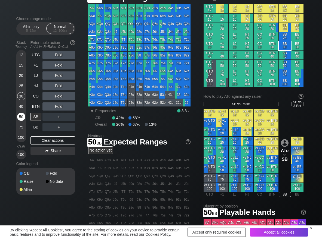
click at [22, 117] on div "50" at bounding box center [21, 117] width 8 height 8
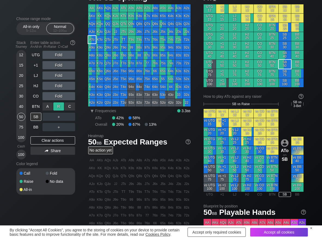
click at [62, 108] on div "R ✕" at bounding box center [58, 107] width 11 height 8
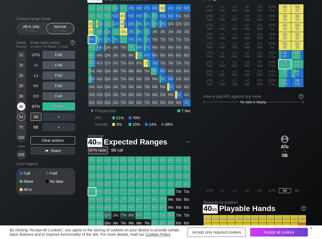
click at [21, 109] on div "40" at bounding box center [21, 107] width 8 height 8
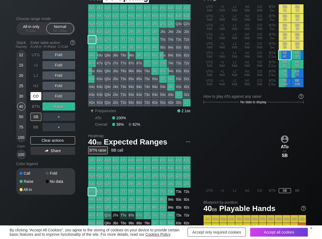
click at [35, 96] on div "CO" at bounding box center [35, 96] width 11 height 8
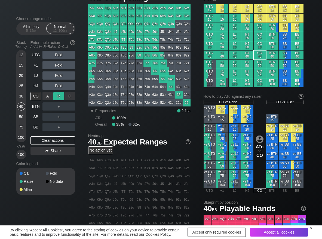
click at [57, 96] on div "R ✕" at bounding box center [58, 96] width 11 height 8
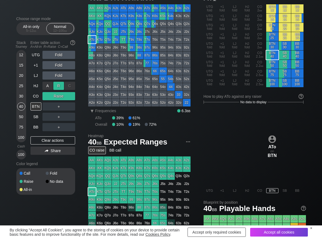
click at [57, 88] on div "R ✕" at bounding box center [58, 86] width 11 height 8
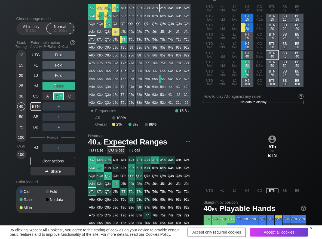
click at [63, 98] on div "R ✕" at bounding box center [58, 96] width 11 height 8
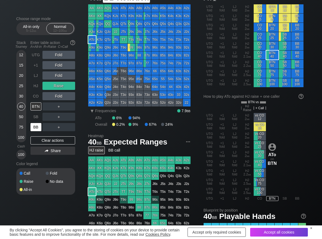
click at [37, 130] on div "BB" at bounding box center [35, 127] width 11 height 8
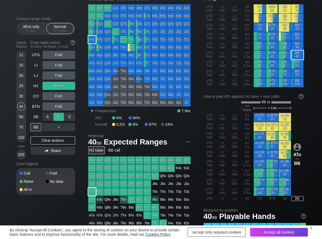
click at [55, 119] on div "R ✕" at bounding box center [58, 117] width 11 height 8
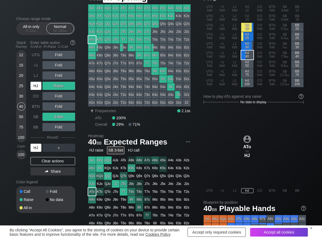
click at [39, 88] on div "HJ" at bounding box center [35, 86] width 11 height 8
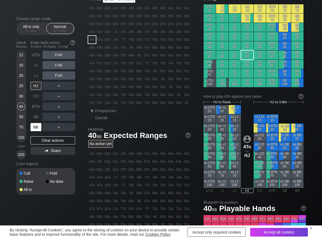
click at [39, 127] on div "BB" at bounding box center [35, 127] width 11 height 8
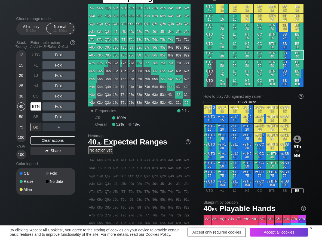
click at [35, 109] on div "BTN" at bounding box center [35, 107] width 11 height 8
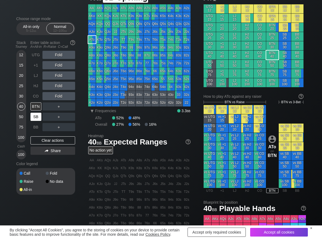
click at [34, 115] on div "SB" at bounding box center [35, 117] width 11 height 8
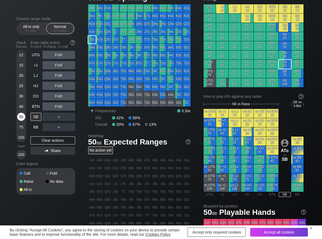
click at [23, 117] on div "50" at bounding box center [21, 117] width 8 height 8
click at [59, 98] on div "R ✕" at bounding box center [58, 96] width 11 height 8
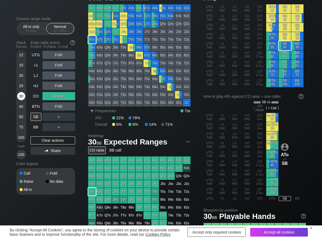
click at [21, 97] on div "30" at bounding box center [21, 96] width 8 height 8
click at [70, 117] on div "C ✕" at bounding box center [69, 117] width 11 height 8
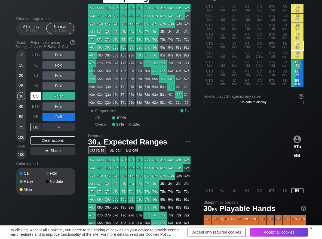
click at [34, 98] on div "CO" at bounding box center [35, 96] width 11 height 8
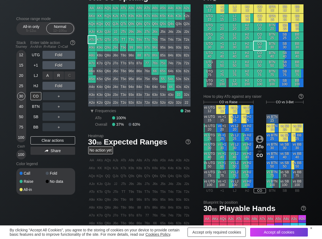
click at [58, 78] on div "R ✕" at bounding box center [58, 76] width 11 height 8
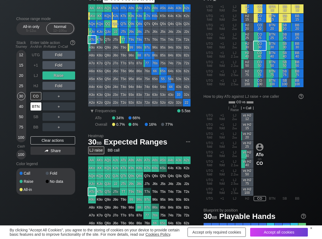
click at [38, 106] on div "BTN" at bounding box center [35, 107] width 11 height 8
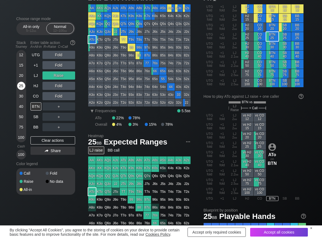
click at [23, 88] on div "25" at bounding box center [21, 86] width 8 height 8
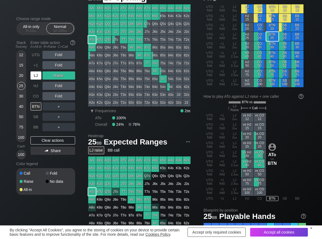
click at [38, 77] on div "LJ" at bounding box center [35, 76] width 11 height 8
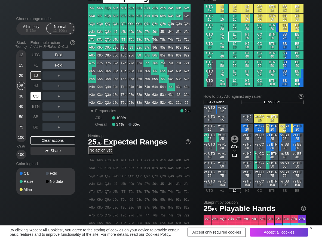
click at [36, 98] on div "CO" at bounding box center [35, 96] width 11 height 8
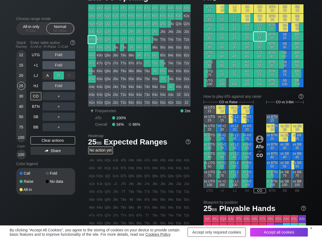
click at [58, 73] on div "R ✕" at bounding box center [58, 76] width 11 height 8
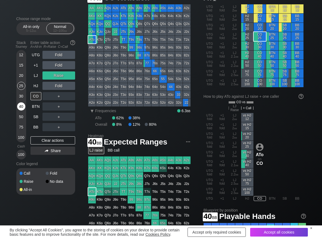
click at [21, 106] on div "40" at bounding box center [21, 107] width 8 height 8
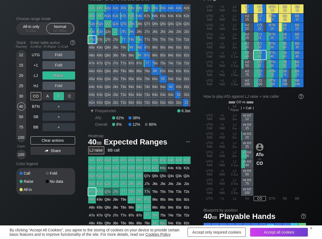
click at [56, 98] on div "R ✕" at bounding box center [58, 96] width 11 height 8
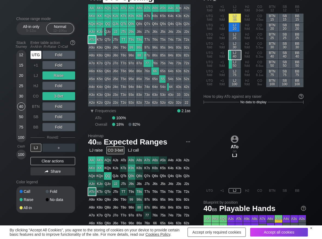
click at [37, 60] on div "UTG" at bounding box center [36, 55] width 12 height 10
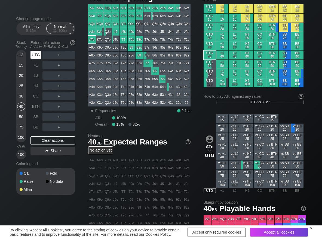
click at [38, 59] on div "UTG" at bounding box center [36, 55] width 12 height 10
click at [57, 53] on div "R ✕" at bounding box center [58, 55] width 11 height 8
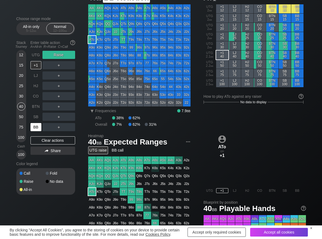
click at [35, 126] on div "BB" at bounding box center [35, 127] width 11 height 8
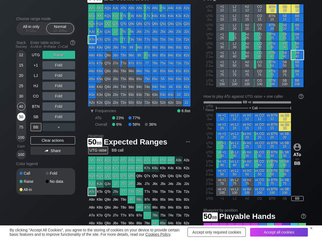
click at [19, 116] on div "50" at bounding box center [21, 117] width 8 height 8
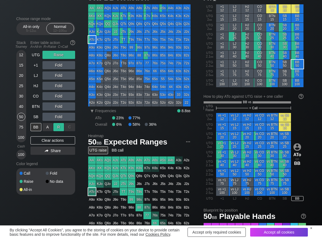
click at [55, 128] on div "R ✕" at bounding box center [58, 127] width 11 height 8
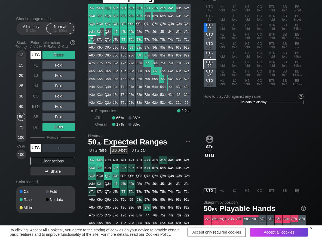
click at [33, 57] on div "UTG" at bounding box center [35, 55] width 11 height 8
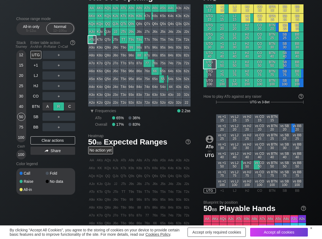
drag, startPoint x: 58, startPoint y: 104, endPoint x: 56, endPoint y: 108, distance: 4.3
click at [58, 105] on div "R ✕" at bounding box center [58, 107] width 11 height 8
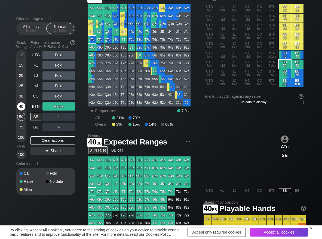
click at [24, 105] on div "40" at bounding box center [21, 107] width 8 height 8
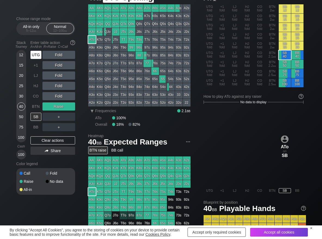
click at [37, 55] on div "UTG" at bounding box center [35, 55] width 11 height 8
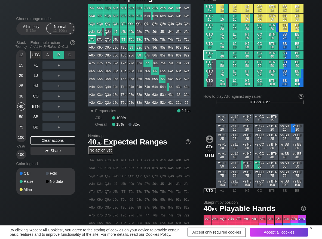
click at [57, 59] on div "R ✕" at bounding box center [58, 55] width 11 height 8
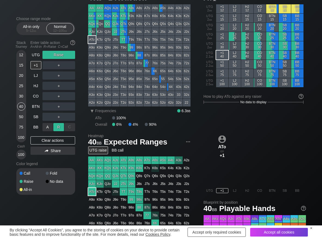
click at [60, 128] on div "R ✕" at bounding box center [58, 127] width 11 height 8
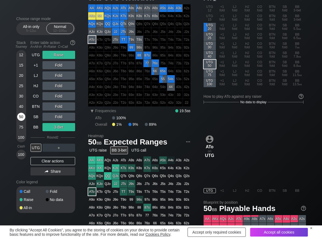
click at [22, 119] on div "50" at bounding box center [21, 117] width 8 height 8
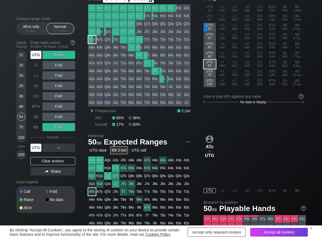
click at [31, 51] on div "UTG" at bounding box center [35, 55] width 11 height 8
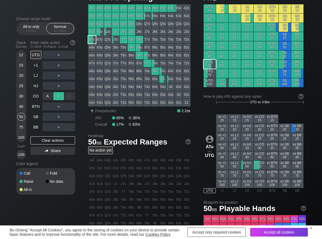
click at [61, 97] on div "R ✕" at bounding box center [58, 96] width 11 height 8
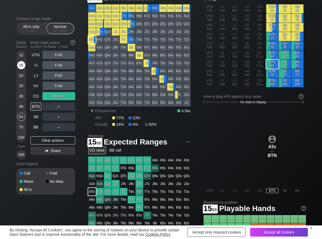
click at [20, 62] on div "15" at bounding box center [21, 65] width 8 height 8
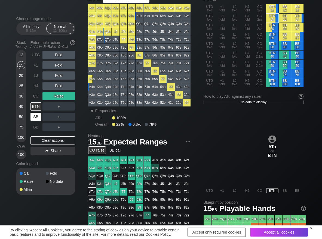
click at [34, 117] on div "SB" at bounding box center [35, 117] width 11 height 8
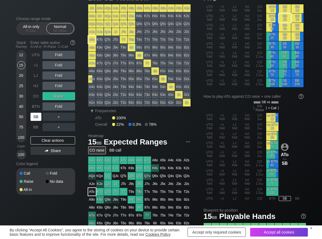
click at [34, 117] on div "SB" at bounding box center [35, 117] width 11 height 8
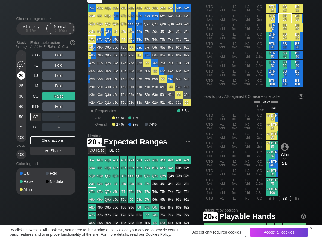
click at [19, 73] on div "20" at bounding box center [21, 76] width 8 height 8
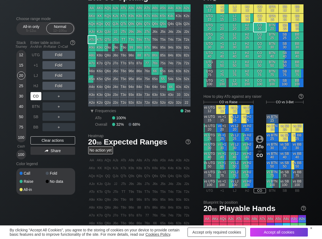
click at [34, 97] on div "CO" at bounding box center [35, 96] width 11 height 8
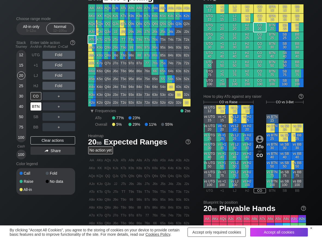
click at [34, 104] on div "BTN" at bounding box center [35, 107] width 11 height 8
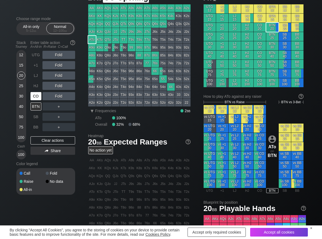
click at [41, 94] on div "CO" at bounding box center [35, 96] width 11 height 8
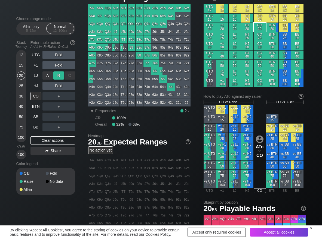
click at [58, 75] on div "R ✕" at bounding box center [58, 76] width 11 height 8
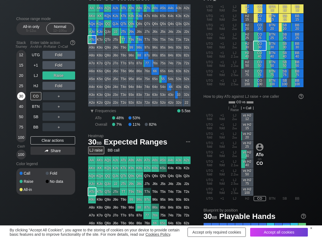
click at [23, 98] on div "30" at bounding box center [21, 96] width 8 height 8
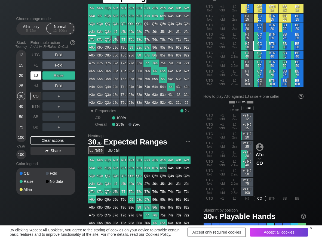
click at [38, 73] on div "LJ" at bounding box center [35, 76] width 11 height 8
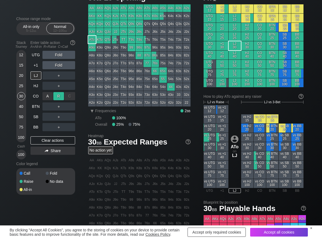
drag, startPoint x: 59, startPoint y: 97, endPoint x: 40, endPoint y: 91, distance: 19.9
click at [56, 97] on div "R ✕" at bounding box center [58, 96] width 11 height 8
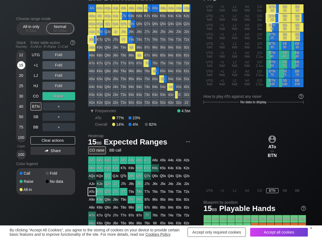
drag, startPoint x: 23, startPoint y: 65, endPoint x: 29, endPoint y: 88, distance: 23.8
click at [23, 65] on div "15" at bounding box center [21, 65] width 8 height 8
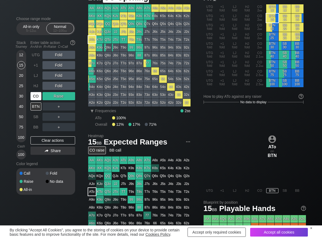
click at [39, 100] on div "CO" at bounding box center [36, 96] width 12 height 10
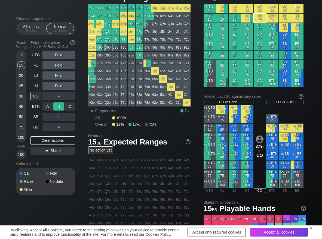
click at [56, 108] on div "R ✕" at bounding box center [58, 107] width 11 height 8
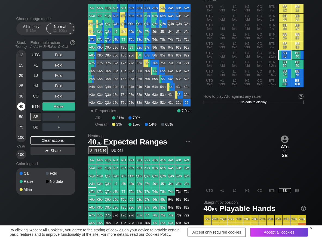
click at [19, 107] on div "40" at bounding box center [21, 107] width 8 height 8
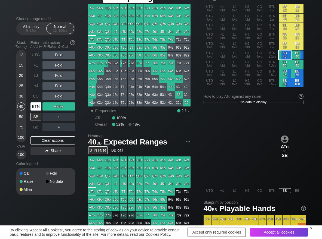
click at [36, 107] on div "BTN" at bounding box center [35, 107] width 11 height 8
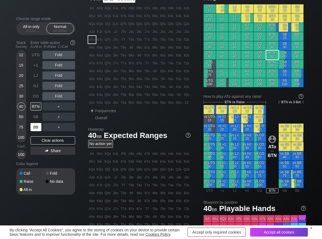
click at [36, 123] on div "BB" at bounding box center [35, 127] width 11 height 8
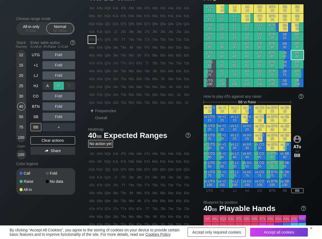
click at [59, 85] on div "R ✕" at bounding box center [58, 86] width 11 height 8
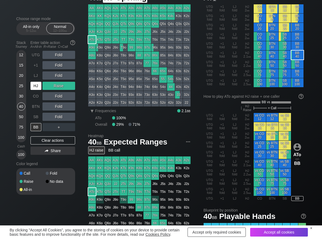
click at [35, 87] on div "HJ" at bounding box center [35, 86] width 11 height 8
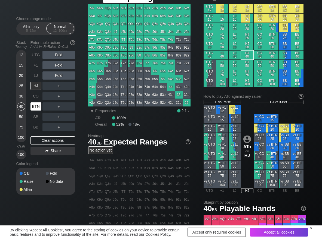
click at [37, 106] on div "BTN" at bounding box center [35, 107] width 11 height 8
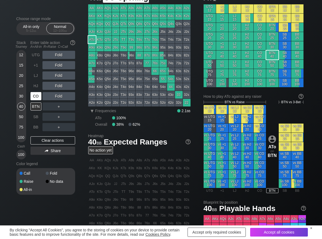
click at [39, 96] on div "CO" at bounding box center [35, 96] width 11 height 8
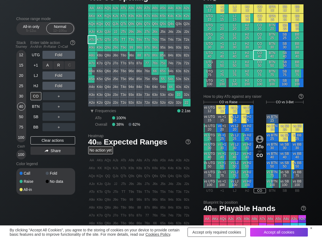
click at [60, 67] on div "R ✕" at bounding box center [58, 65] width 11 height 8
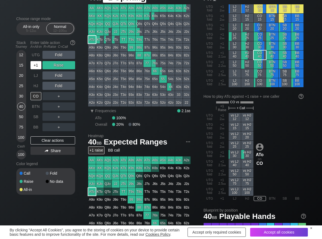
click at [35, 66] on div "+1" at bounding box center [35, 65] width 11 height 8
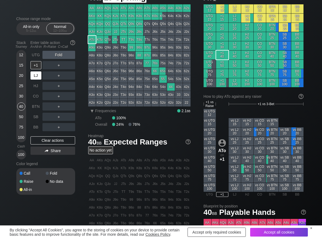
click at [37, 75] on div "LJ" at bounding box center [35, 76] width 11 height 8
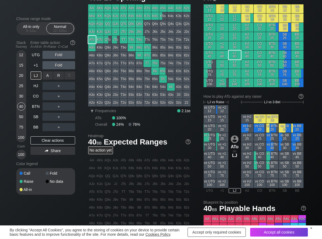
click at [56, 77] on div "R ✕" at bounding box center [58, 76] width 11 height 8
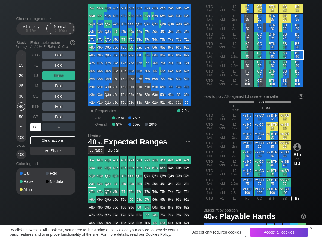
click at [39, 126] on div "BB" at bounding box center [35, 127] width 11 height 8
click at [69, 95] on div "C ✕" at bounding box center [69, 96] width 11 height 8
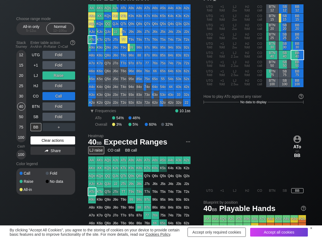
click at [50, 142] on div "Clear actions" at bounding box center [52, 141] width 45 height 8
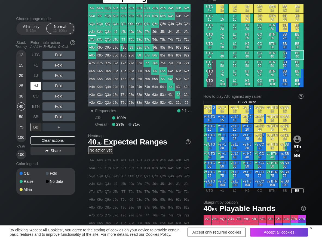
click at [34, 90] on div "HJ" at bounding box center [36, 86] width 12 height 10
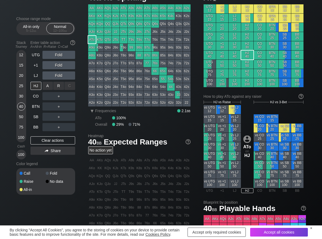
click at [58, 88] on div "R ✕" at bounding box center [58, 86] width 11 height 8
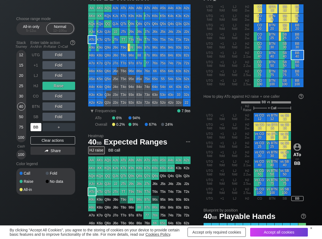
click at [40, 130] on div "BB" at bounding box center [35, 127] width 11 height 8
click at [58, 96] on div "R ✕" at bounding box center [58, 96] width 11 height 8
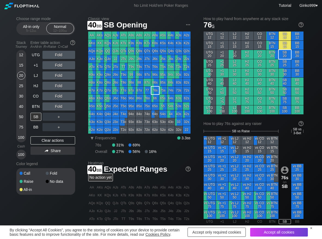
scroll to position [27, 0]
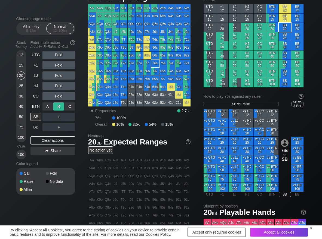
click at [57, 106] on div "R ✕" at bounding box center [58, 107] width 11 height 8
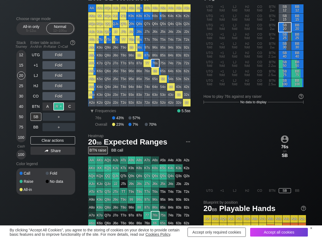
click at [57, 106] on div "R ✕" at bounding box center [58, 107] width 11 height 8
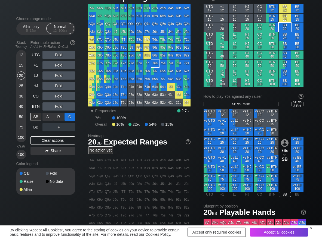
click at [70, 117] on div "C ✕" at bounding box center [69, 117] width 11 height 8
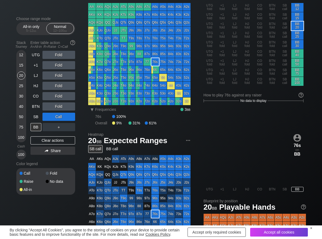
scroll to position [27, 0]
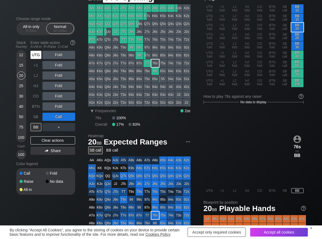
click at [40, 56] on div "UTG" at bounding box center [35, 55] width 11 height 8
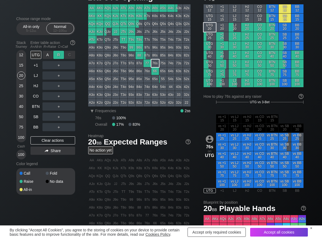
drag, startPoint x: 43, startPoint y: 55, endPoint x: 60, endPoint y: 55, distance: 17.1
click at [61, 55] on div "A ✕ R ✕ C ✕" at bounding box center [58, 55] width 33 height 8
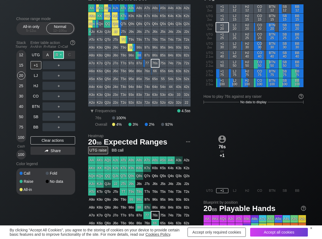
click at [58, 56] on div "R ✕" at bounding box center [58, 55] width 11 height 8
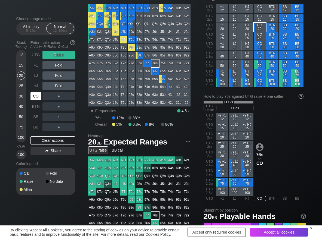
click at [39, 97] on div "CO" at bounding box center [35, 96] width 11 height 8
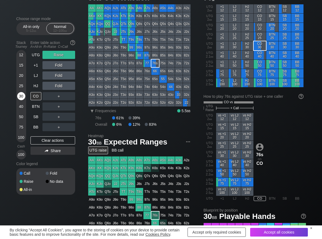
click at [23, 98] on div "30" at bounding box center [21, 96] width 8 height 8
click at [66, 94] on div "C ✕" at bounding box center [69, 96] width 11 height 8
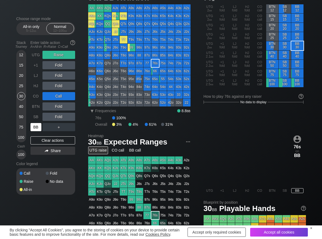
click at [33, 126] on div "BB" at bounding box center [35, 127] width 11 height 8
click at [60, 142] on div "Clear actions" at bounding box center [52, 141] width 45 height 8
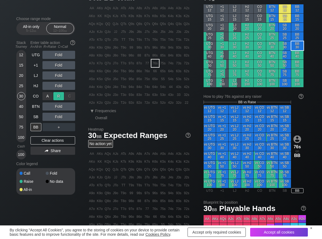
click at [57, 94] on div "R ✕" at bounding box center [58, 96] width 11 height 8
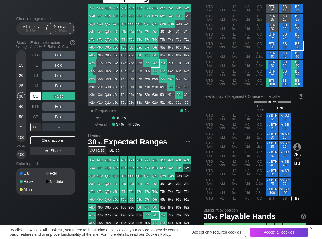
click at [37, 99] on div "CO" at bounding box center [35, 96] width 11 height 8
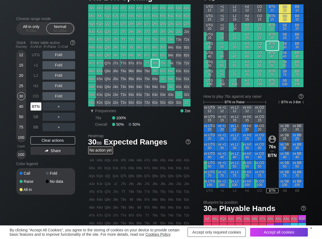
click at [36, 107] on div "BTN" at bounding box center [35, 107] width 11 height 8
click at [57, 57] on div "R ✕" at bounding box center [58, 55] width 11 height 8
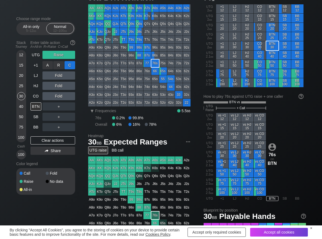
click at [70, 67] on div "C ✕" at bounding box center [69, 65] width 11 height 8
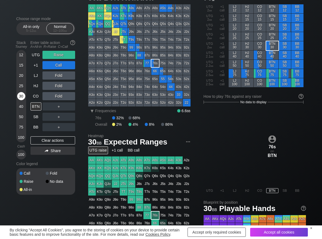
click at [20, 95] on div "30" at bounding box center [21, 96] width 8 height 8
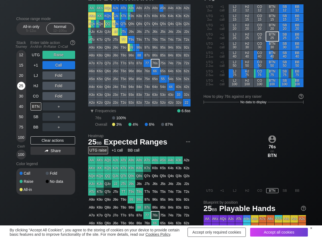
click at [20, 84] on div "25" at bounding box center [21, 86] width 8 height 8
click at [35, 104] on div "BTN" at bounding box center [35, 107] width 11 height 8
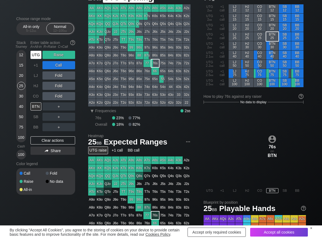
click at [36, 58] on div "UTG" at bounding box center [35, 55] width 11 height 8
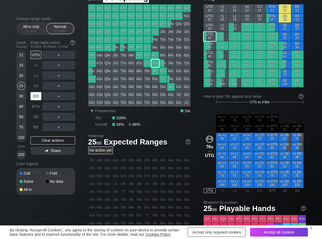
click at [36, 96] on div "CO" at bounding box center [35, 96] width 11 height 8
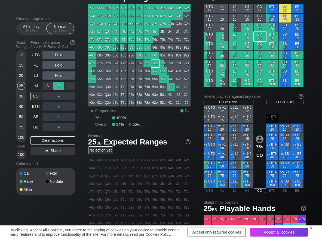
click at [57, 87] on div "R ✕" at bounding box center [58, 86] width 11 height 8
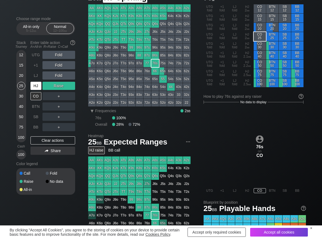
click at [37, 84] on div "HJ" at bounding box center [35, 86] width 11 height 8
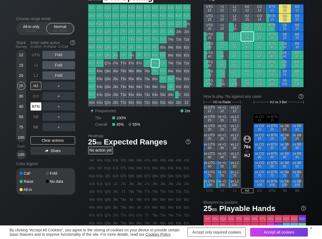
click at [39, 107] on div "BTN" at bounding box center [35, 107] width 11 height 8
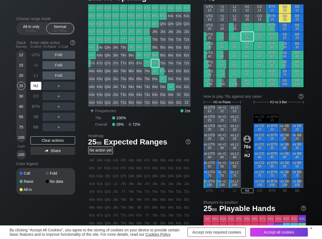
click at [37, 85] on div "HJ" at bounding box center [35, 86] width 11 height 8
drag, startPoint x: 62, startPoint y: 89, endPoint x: 52, endPoint y: 92, distance: 10.4
click at [61, 89] on div "R ✕" at bounding box center [58, 86] width 11 height 8
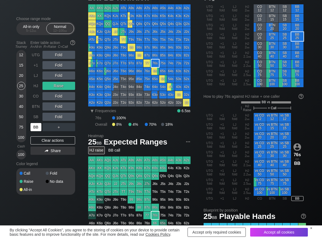
drag, startPoint x: 39, startPoint y: 128, endPoint x: 33, endPoint y: 126, distance: 6.7
click at [39, 128] on div "BB" at bounding box center [35, 127] width 11 height 8
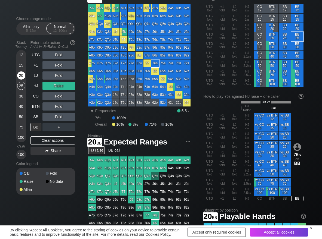
click at [20, 74] on div "20" at bounding box center [21, 76] width 8 height 8
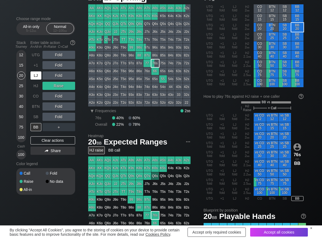
click at [38, 76] on div "LJ" at bounding box center [35, 76] width 11 height 8
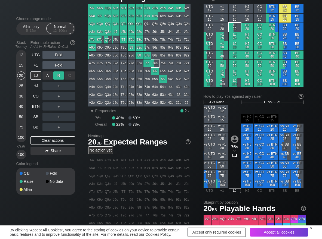
click at [56, 75] on div "R ✕" at bounding box center [58, 76] width 11 height 8
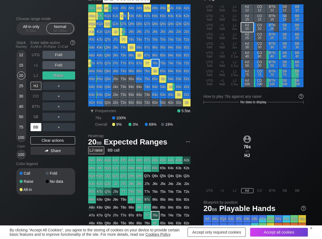
click at [39, 127] on div "BB" at bounding box center [35, 127] width 11 height 8
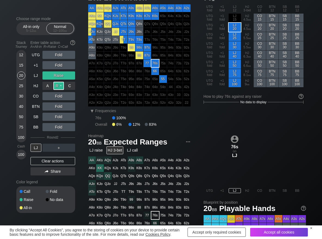
click at [60, 86] on div "R ✕" at bounding box center [58, 86] width 11 height 8
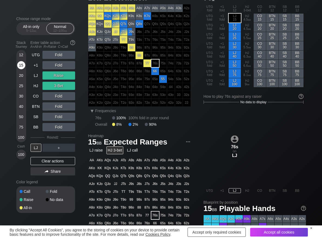
click at [21, 66] on div "15" at bounding box center [21, 65] width 8 height 8
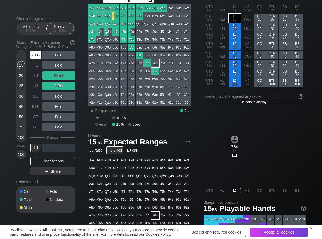
click at [36, 54] on div "UTG" at bounding box center [35, 55] width 11 height 8
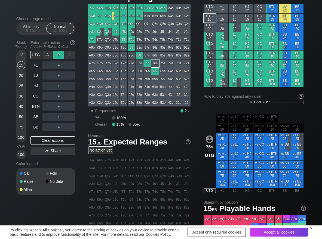
click at [62, 54] on div "R ✕" at bounding box center [58, 55] width 11 height 8
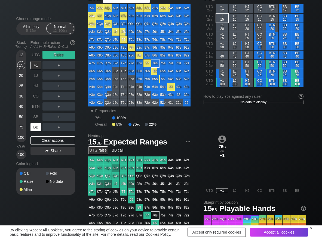
click at [41, 128] on div "BB" at bounding box center [35, 127] width 11 height 8
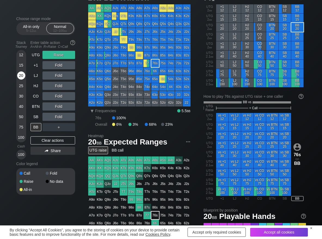
click at [22, 76] on div "20" at bounding box center [21, 76] width 8 height 8
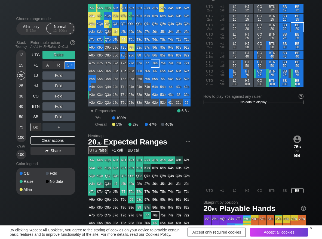
click at [72, 62] on div "C ✕" at bounding box center [69, 65] width 11 height 8
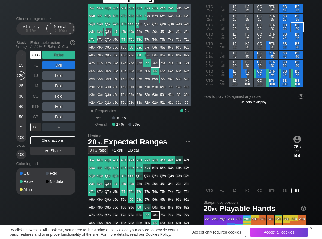
click at [33, 53] on div "UTG" at bounding box center [35, 55] width 11 height 8
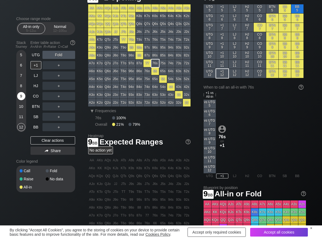
scroll to position [27, 0]
click at [22, 98] on div "9" at bounding box center [21, 96] width 8 height 8
